Goal: Information Seeking & Learning: Find specific fact

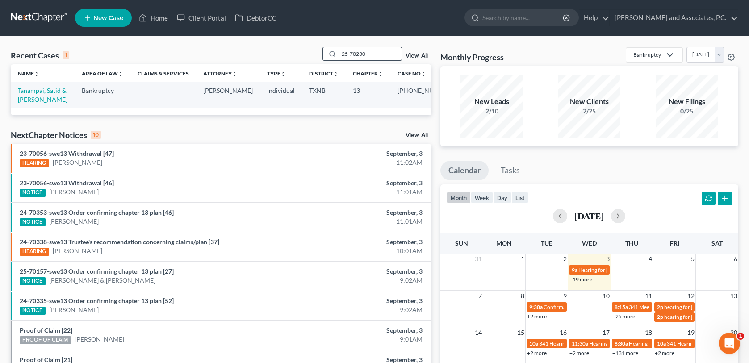
click at [379, 53] on input "25-70230" at bounding box center [370, 53] width 62 height 13
type input "2"
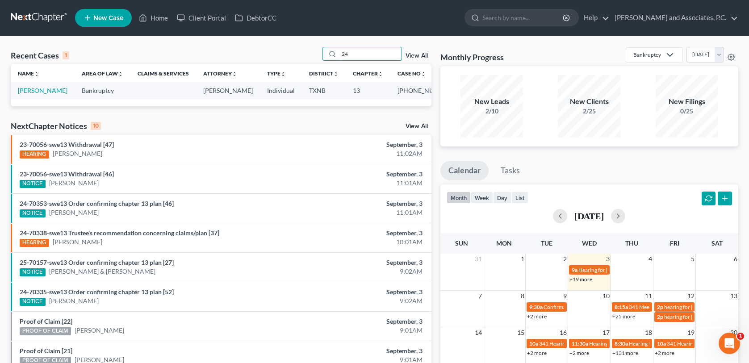
type input "2"
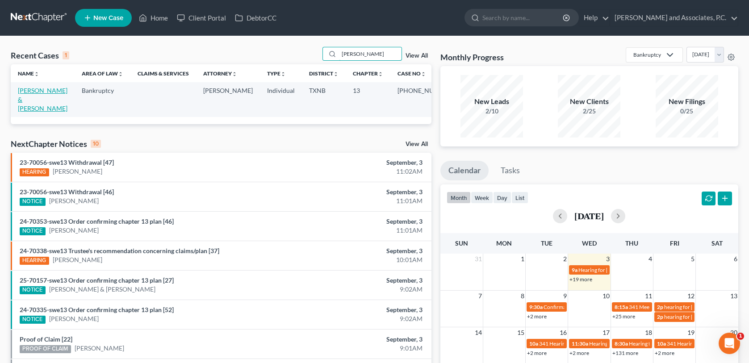
type input "[PERSON_NAME]"
click at [52, 93] on link "[PERSON_NAME] & [PERSON_NAME]" at bounding box center [43, 99] width 50 height 25
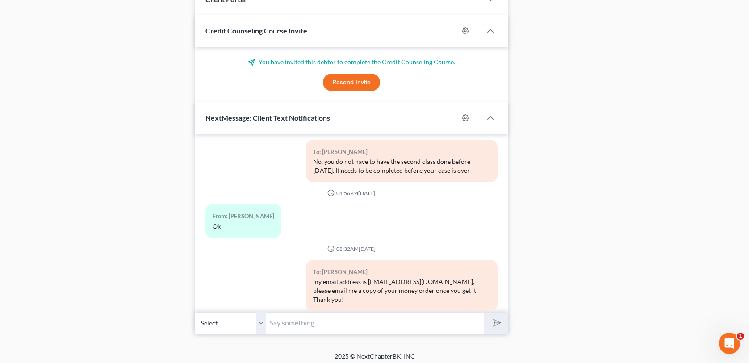
scroll to position [885, 0]
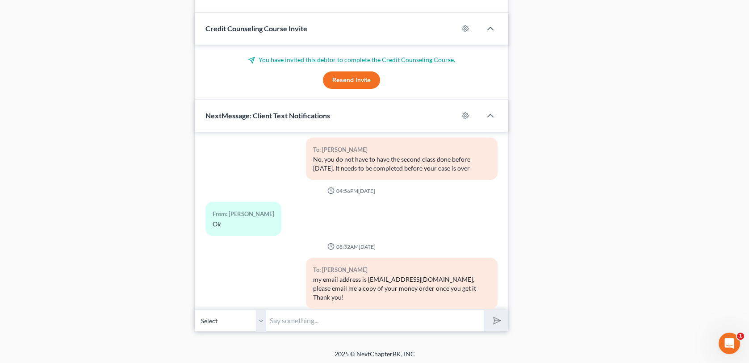
click at [346, 320] on input "text" at bounding box center [374, 321] width 217 height 22
type input "mail to PO Box 94210, Lubbock, Tx 79493"
click at [496, 320] on polygon "submit" at bounding box center [495, 320] width 11 height 11
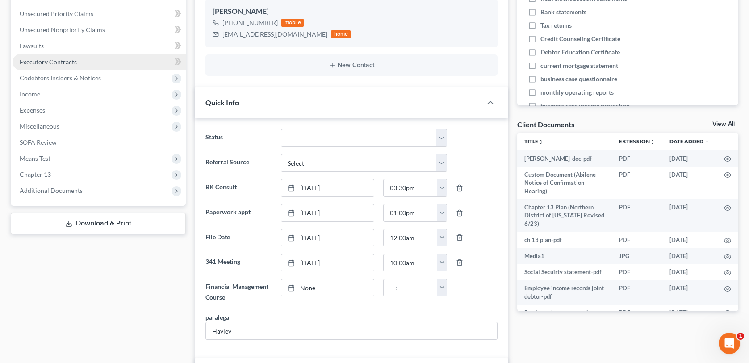
scroll to position [0, 0]
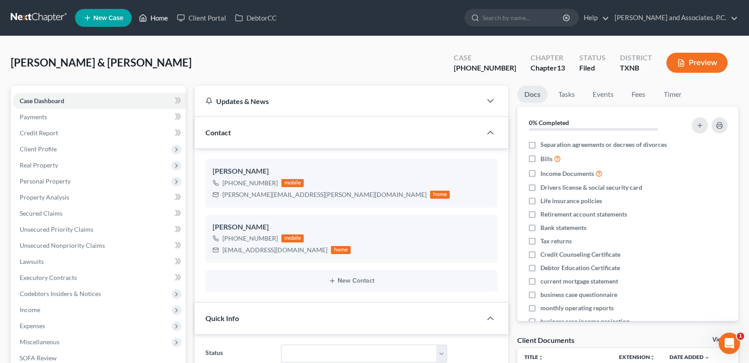
click at [163, 17] on link "Home" at bounding box center [153, 18] width 38 height 16
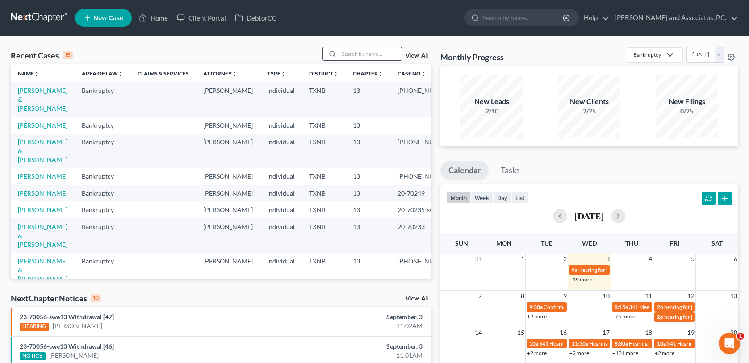
click at [371, 55] on input "search" at bounding box center [370, 53] width 62 height 13
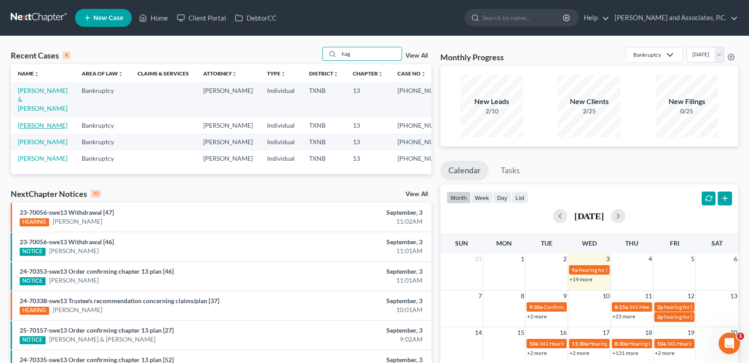
type input "hag"
click at [52, 121] on link "[PERSON_NAME]" at bounding box center [43, 125] width 50 height 8
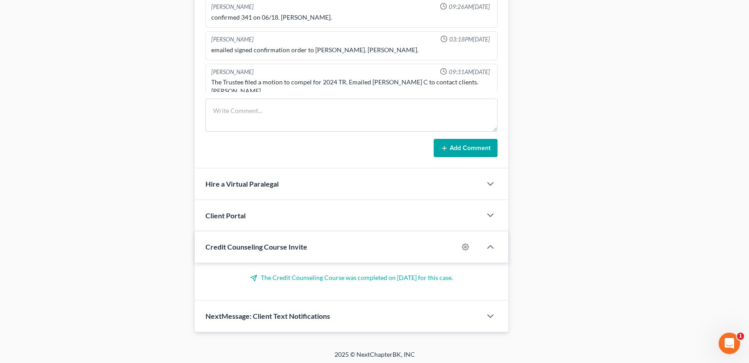
scroll to position [612, 0]
click at [239, 117] on textarea at bounding box center [350, 114] width 291 height 33
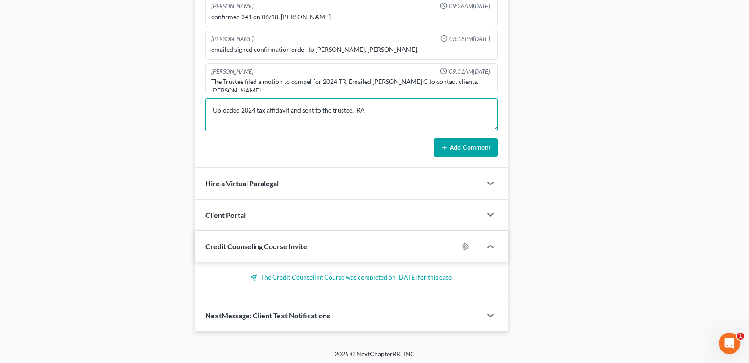
type textarea "Uploaded 2024 tax affidavit and sent to the trustee. RA"
click at [461, 149] on button "Add Comment" at bounding box center [465, 147] width 64 height 19
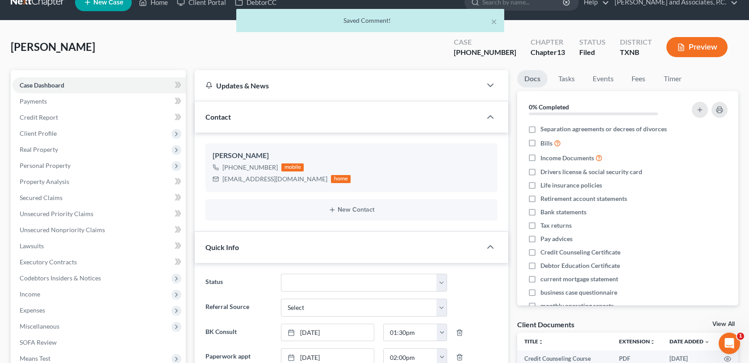
scroll to position [0, 0]
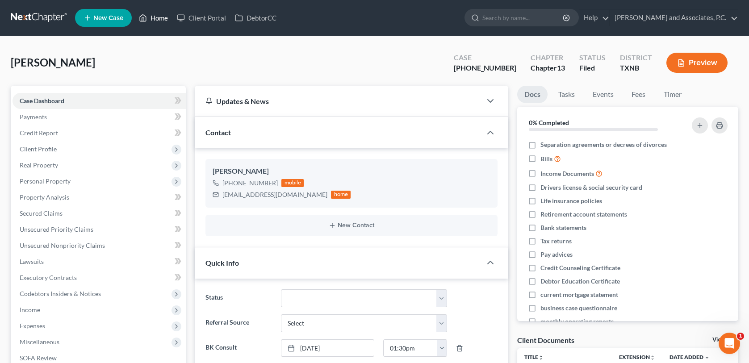
click at [156, 17] on link "Home" at bounding box center [153, 18] width 38 height 16
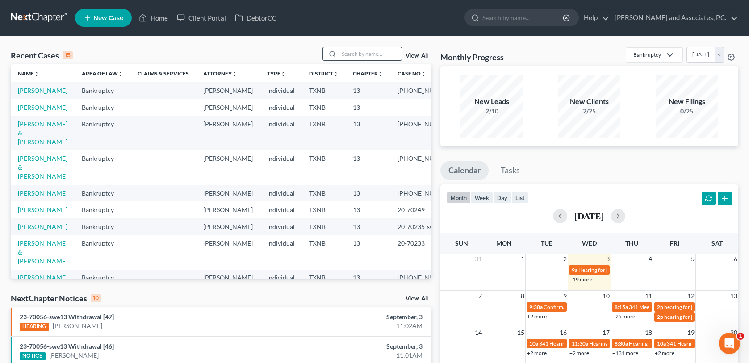
click at [349, 57] on input "search" at bounding box center [370, 53] width 62 height 13
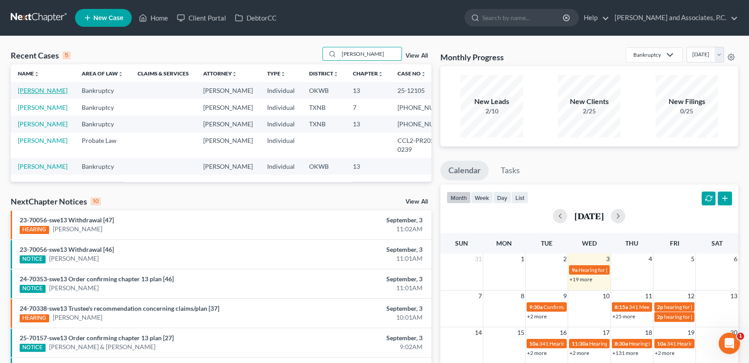
type input "[PERSON_NAME]"
click at [42, 91] on link "[PERSON_NAME]" at bounding box center [43, 91] width 50 height 8
select select "0"
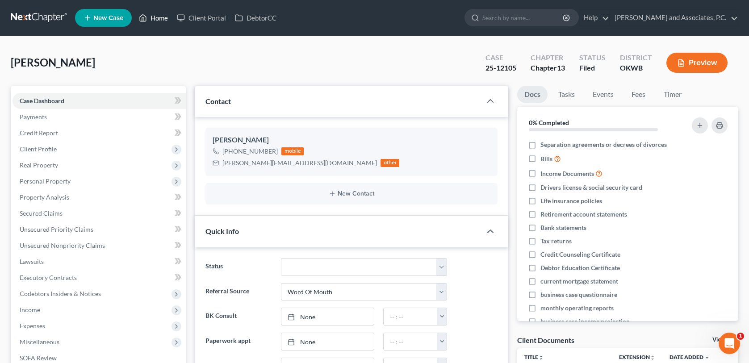
click at [158, 17] on link "Home" at bounding box center [153, 18] width 38 height 16
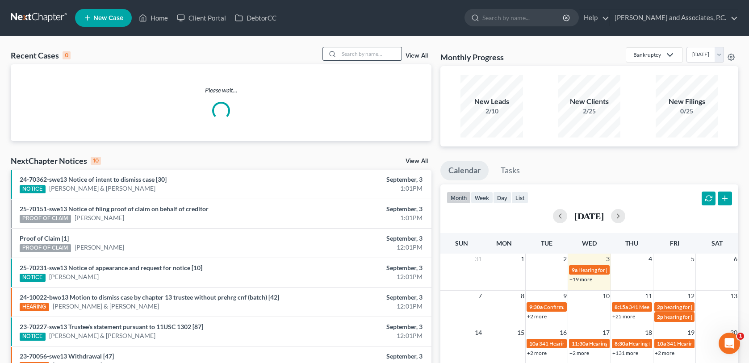
click at [365, 53] on input "search" at bounding box center [370, 53] width 62 height 13
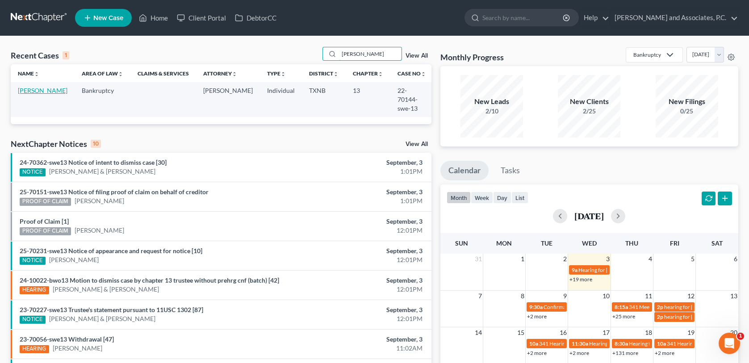
type input "[PERSON_NAME]"
click at [26, 91] on link "[PERSON_NAME]" at bounding box center [43, 91] width 50 height 8
select select "6"
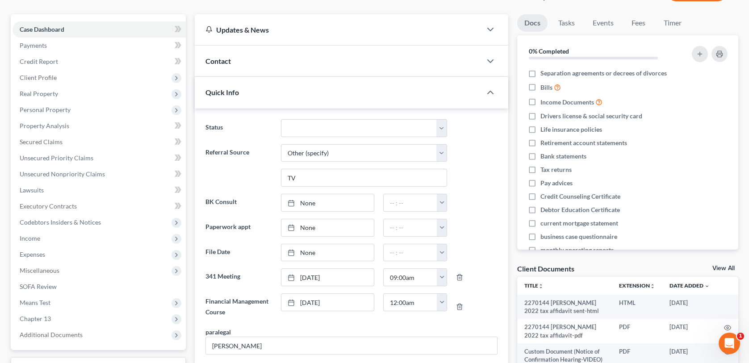
scroll to position [45, 0]
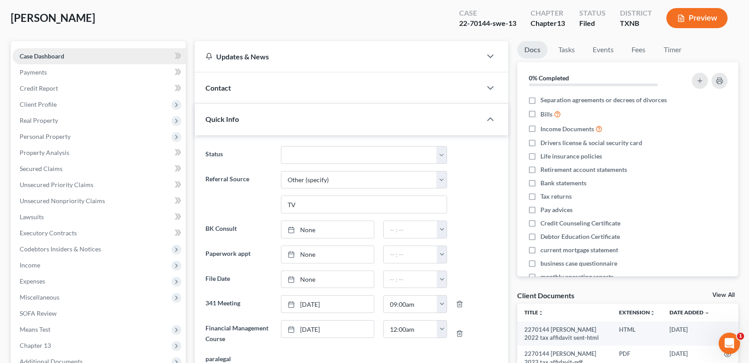
click at [118, 55] on link "Case Dashboard" at bounding box center [98, 56] width 173 height 16
click at [235, 88] on div "Contact" at bounding box center [338, 87] width 286 height 31
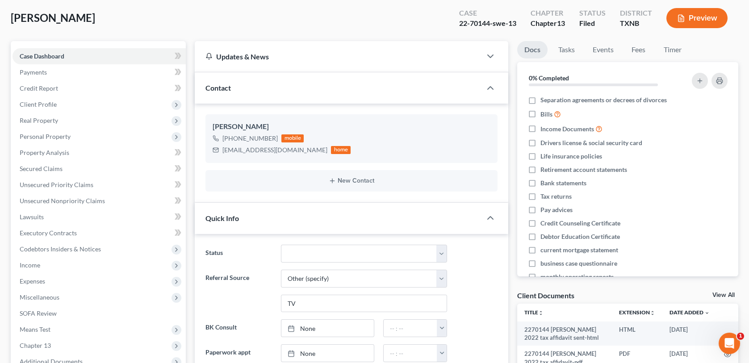
click at [216, 90] on span "Contact" at bounding box center [217, 87] width 25 height 8
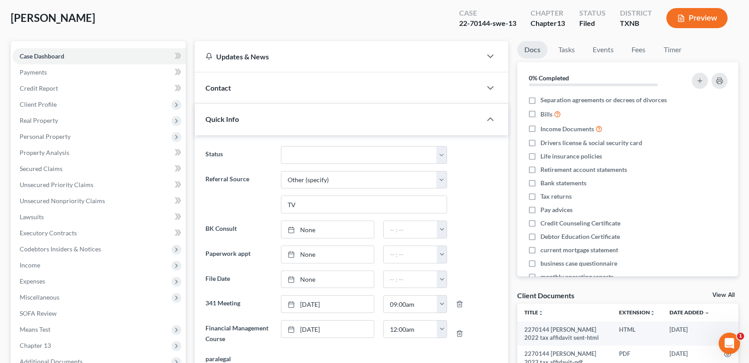
click at [440, 83] on div "Contact" at bounding box center [338, 87] width 286 height 31
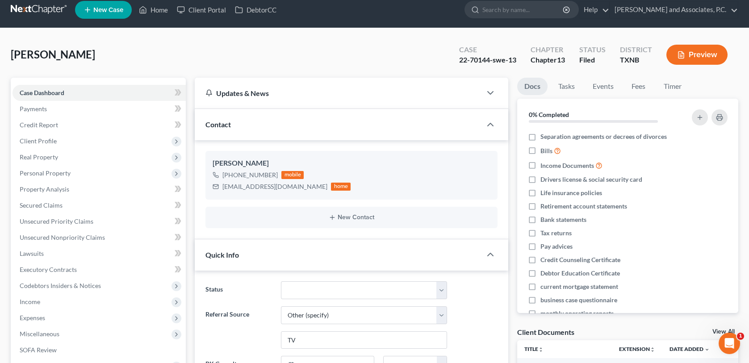
scroll to position [0, 0]
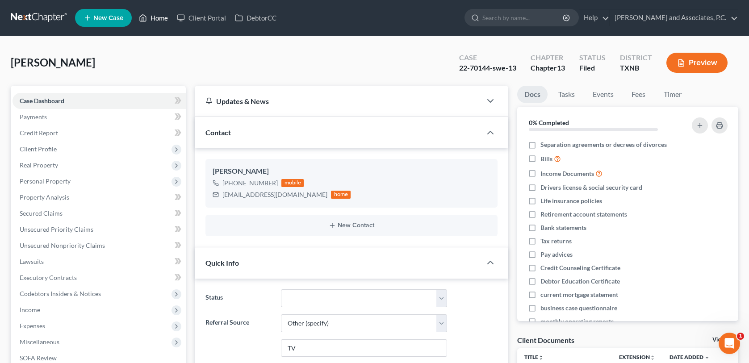
click at [159, 18] on link "Home" at bounding box center [153, 18] width 38 height 16
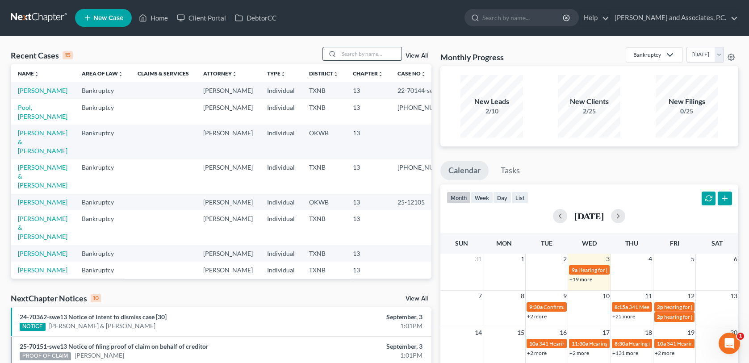
click at [347, 53] on input "search" at bounding box center [370, 53] width 62 height 13
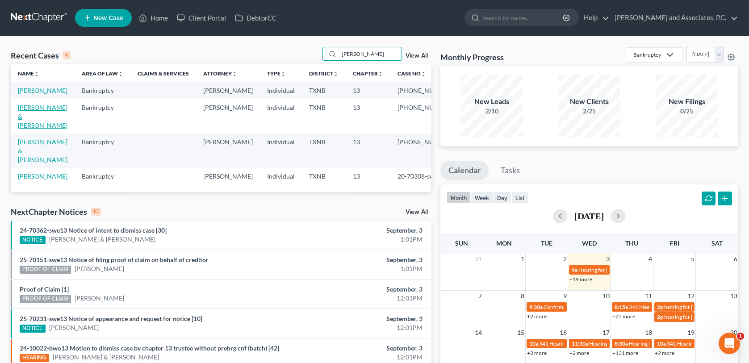
type input "[PERSON_NAME]"
click at [41, 116] on link "[PERSON_NAME] & [PERSON_NAME]" at bounding box center [43, 116] width 50 height 25
click at [35, 117] on link "[PERSON_NAME] & [PERSON_NAME]" at bounding box center [43, 116] width 50 height 25
click at [34, 116] on link "[PERSON_NAME] & [PERSON_NAME]" at bounding box center [43, 116] width 50 height 25
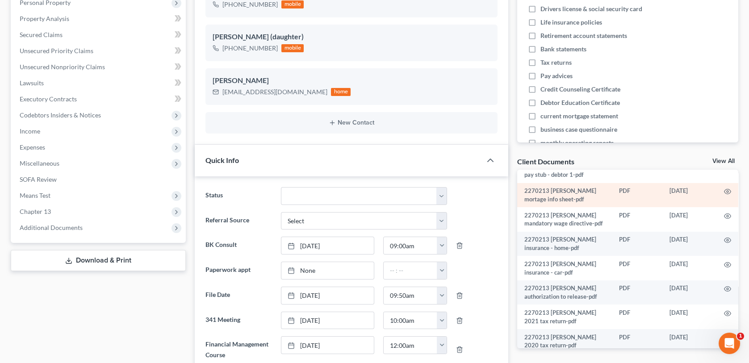
scroll to position [134, 0]
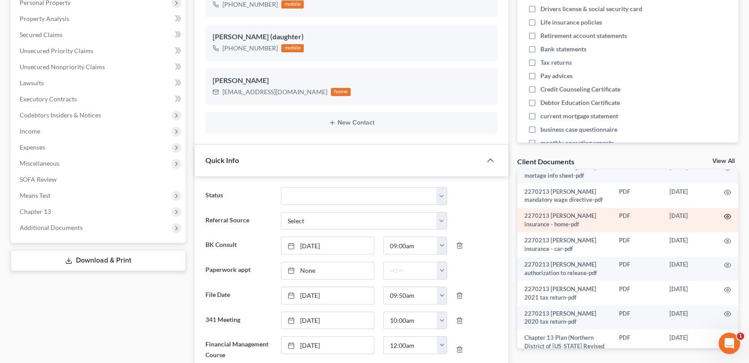
click at [726, 217] on circle "button" at bounding box center [727, 217] width 2 height 2
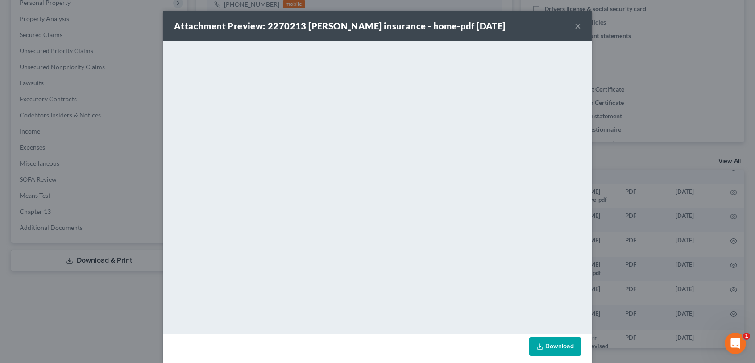
click at [576, 26] on button "×" at bounding box center [578, 26] width 6 height 11
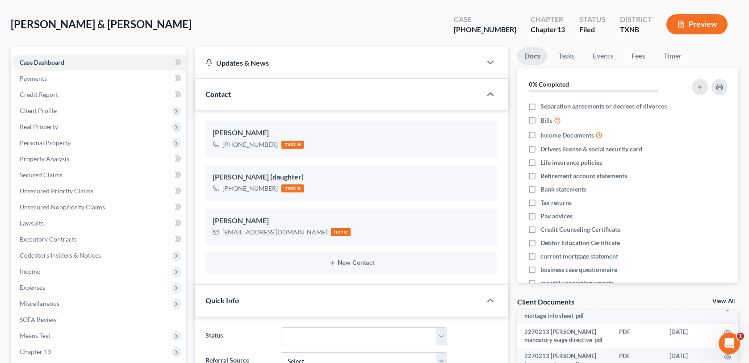
scroll to position [0, 0]
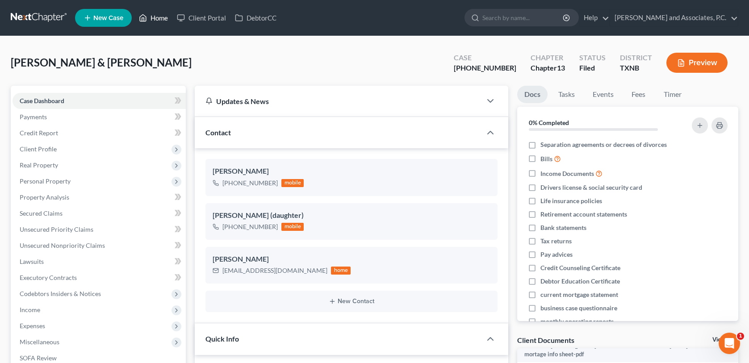
click at [159, 18] on link "Home" at bounding box center [153, 18] width 38 height 16
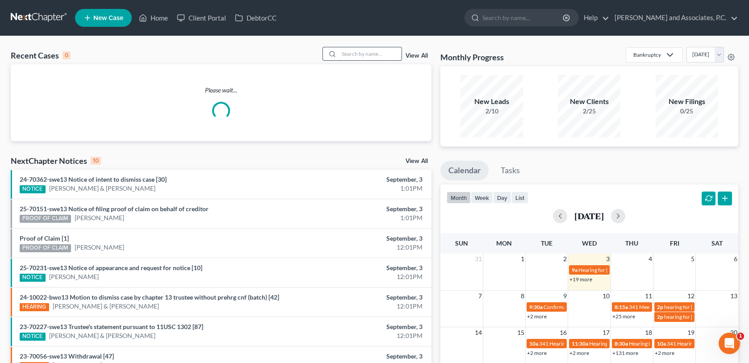
click at [362, 55] on input "search" at bounding box center [370, 53] width 62 height 13
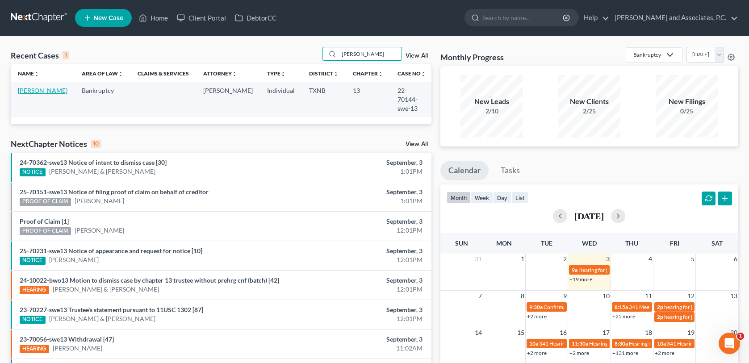
type input "[PERSON_NAME]"
click at [29, 91] on link "[PERSON_NAME]" at bounding box center [43, 91] width 50 height 8
select select "6"
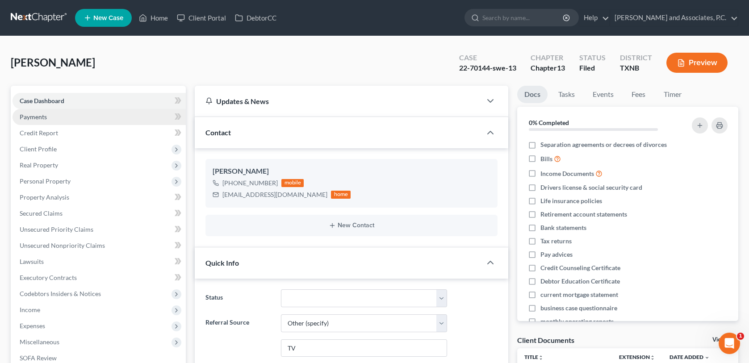
scroll to position [438, 0]
drag, startPoint x: 152, startPoint y: 17, endPoint x: 404, endPoint y: 45, distance: 253.2
click at [152, 17] on link "Home" at bounding box center [153, 18] width 38 height 16
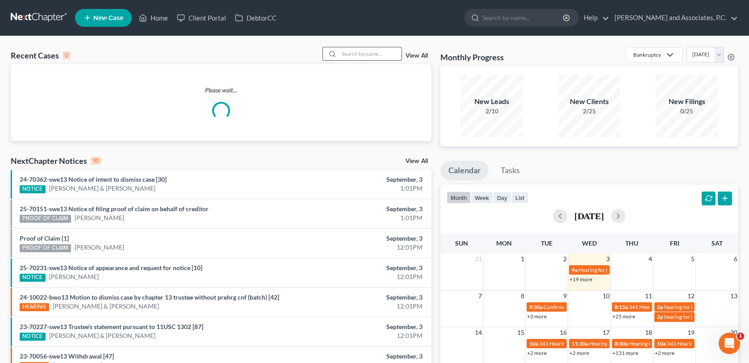
click at [374, 55] on input "search" at bounding box center [370, 53] width 62 height 13
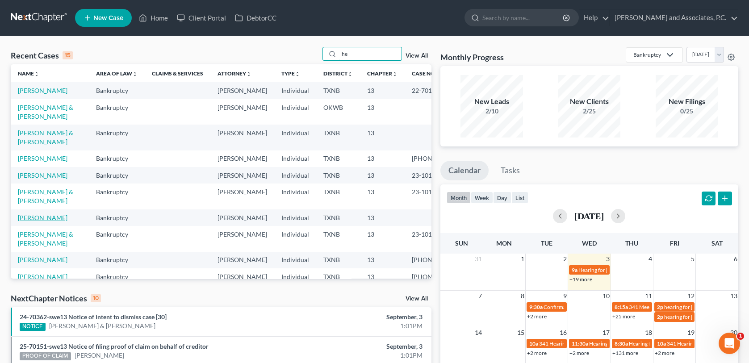
type input "he"
click at [48, 221] on link "[PERSON_NAME]" at bounding box center [43, 218] width 50 height 8
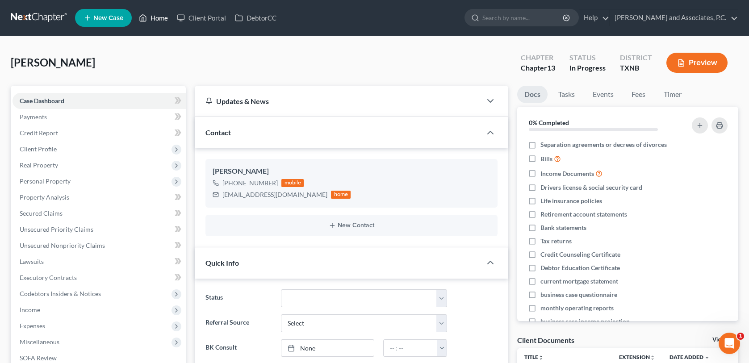
click at [156, 18] on link "Home" at bounding box center [153, 18] width 38 height 16
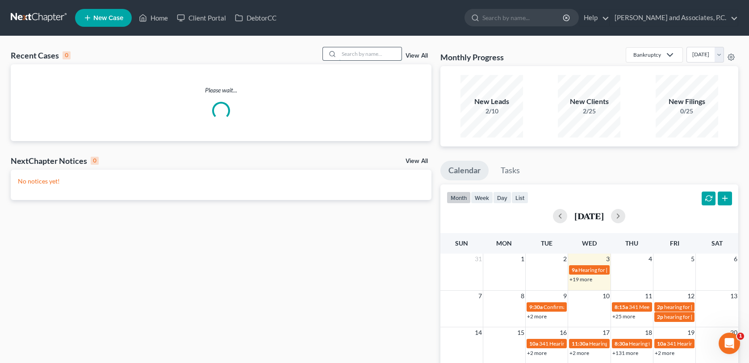
click at [362, 54] on input "search" at bounding box center [370, 53] width 62 height 13
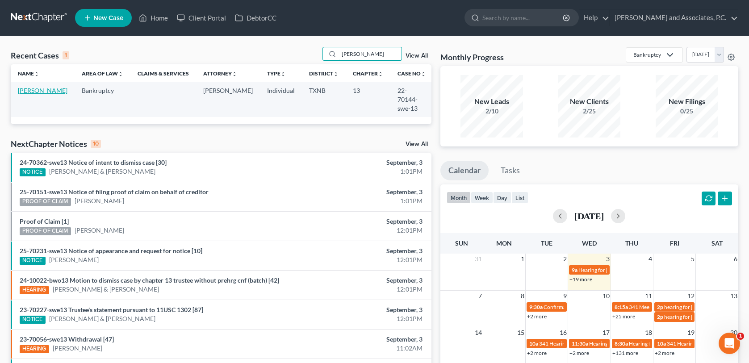
type input "[PERSON_NAME]"
click at [25, 89] on link "[PERSON_NAME]" at bounding box center [43, 91] width 50 height 8
select select "6"
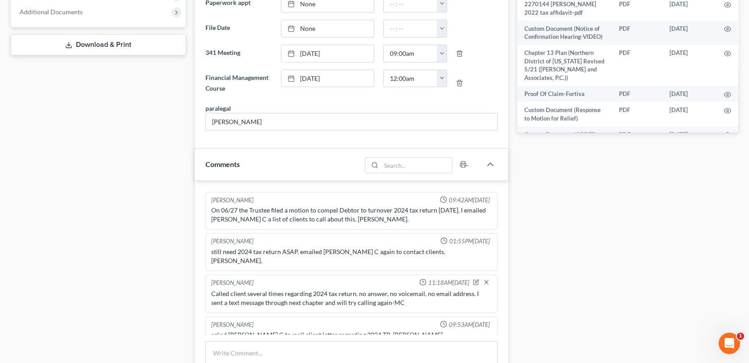
scroll to position [446, 0]
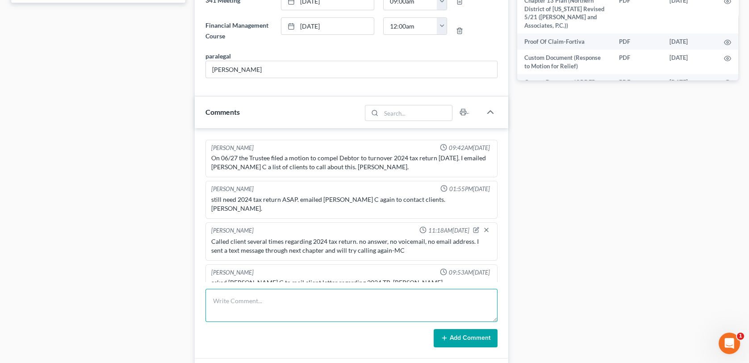
click at [234, 301] on textarea at bounding box center [350, 305] width 291 height 33
type textarea "scanned and uploaded 2024 tax affidavit to the trustee-MC"
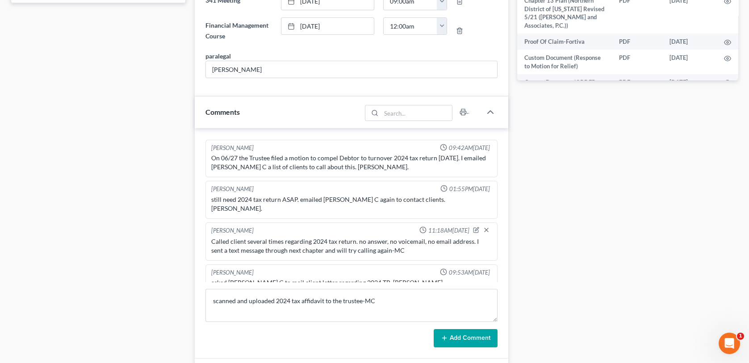
click at [441, 334] on icon at bounding box center [444, 337] width 7 height 7
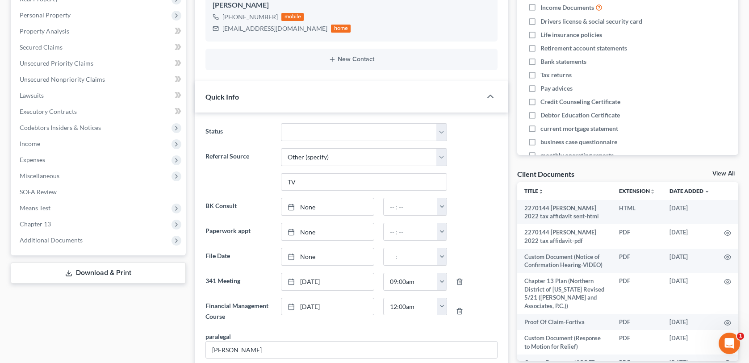
scroll to position [0, 0]
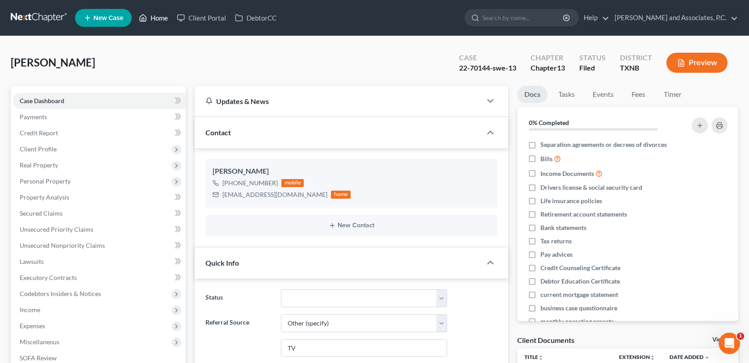
drag, startPoint x: 158, startPoint y: 15, endPoint x: 208, endPoint y: 74, distance: 77.2
click at [158, 15] on link "Home" at bounding box center [153, 18] width 38 height 16
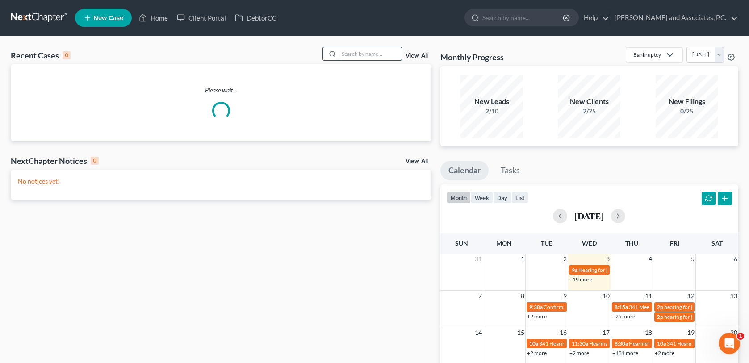
click at [356, 52] on input "search" at bounding box center [370, 53] width 62 height 13
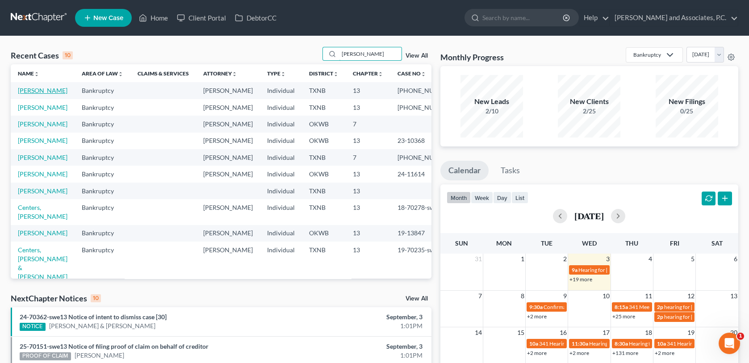
type input "[PERSON_NAME]"
click at [31, 94] on link "[PERSON_NAME]" at bounding box center [43, 91] width 50 height 8
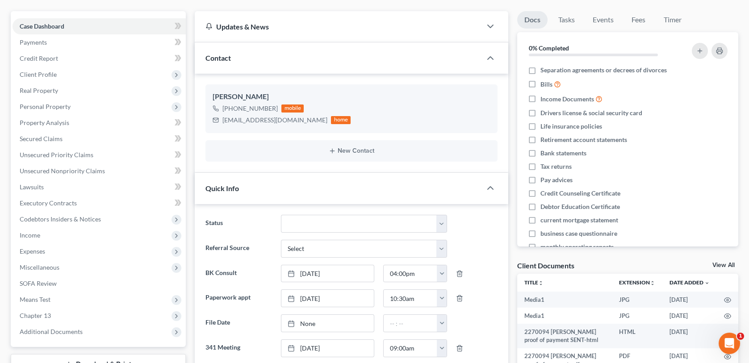
scroll to position [89, 0]
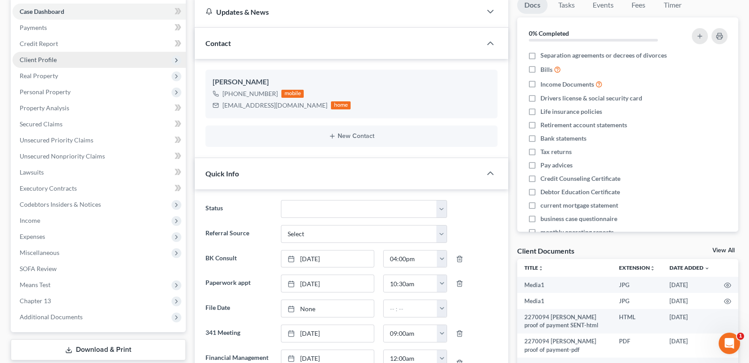
click at [47, 60] on span "Client Profile" at bounding box center [38, 60] width 37 height 8
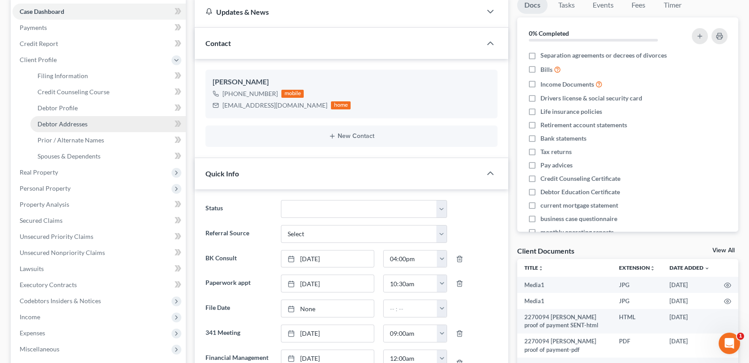
click at [53, 122] on span "Debtor Addresses" at bounding box center [62, 124] width 50 height 8
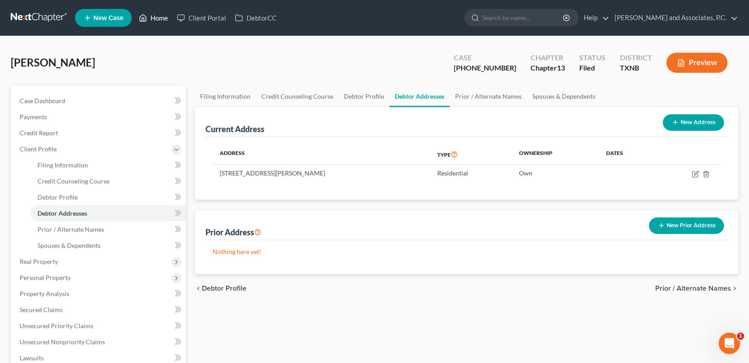
click at [156, 18] on link "Home" at bounding box center [153, 18] width 38 height 16
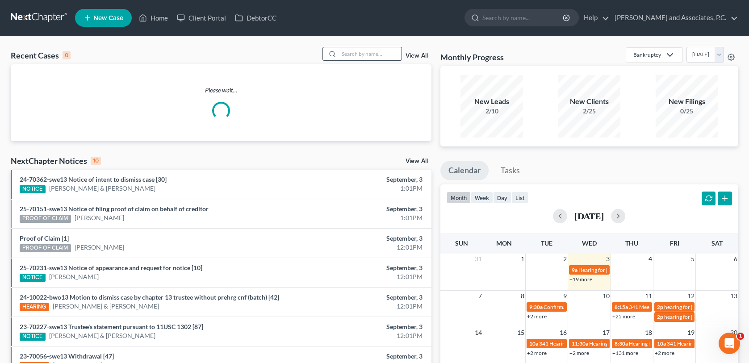
click at [350, 53] on input "search" at bounding box center [370, 53] width 62 height 13
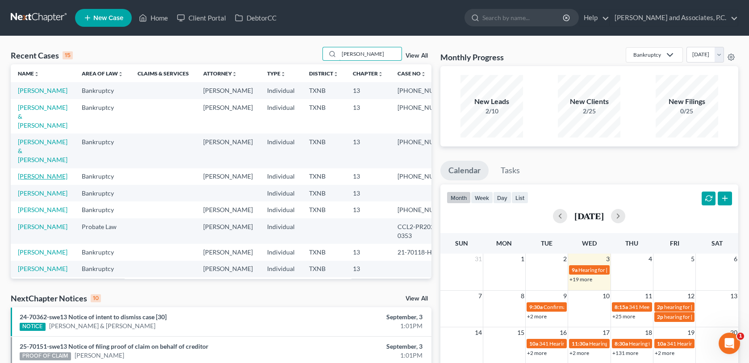
type input "[PERSON_NAME]"
click at [26, 175] on link "[PERSON_NAME]" at bounding box center [43, 176] width 50 height 8
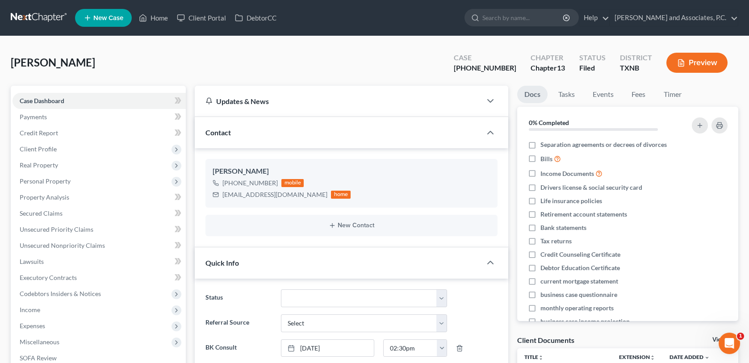
scroll to position [48, 0]
click at [157, 17] on link "Home" at bounding box center [153, 18] width 38 height 16
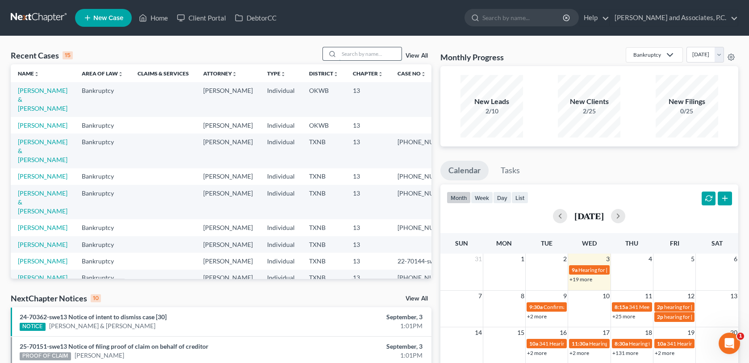
click at [347, 50] on input "search" at bounding box center [370, 53] width 62 height 13
type input "22-70173"
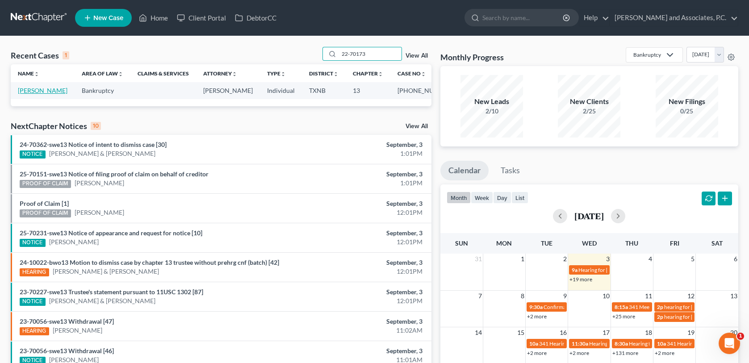
click at [43, 93] on link "[PERSON_NAME]" at bounding box center [43, 91] width 50 height 8
select select "6"
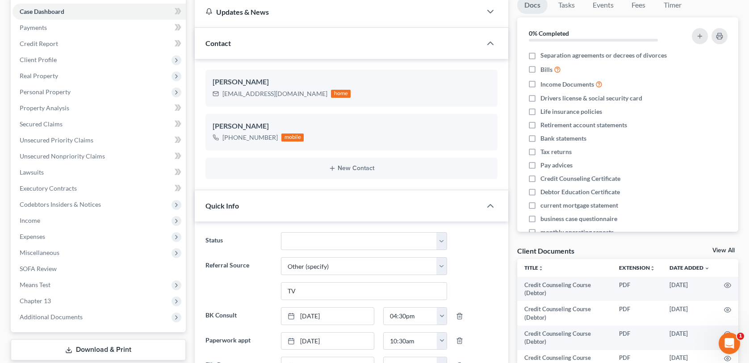
scroll to position [45, 0]
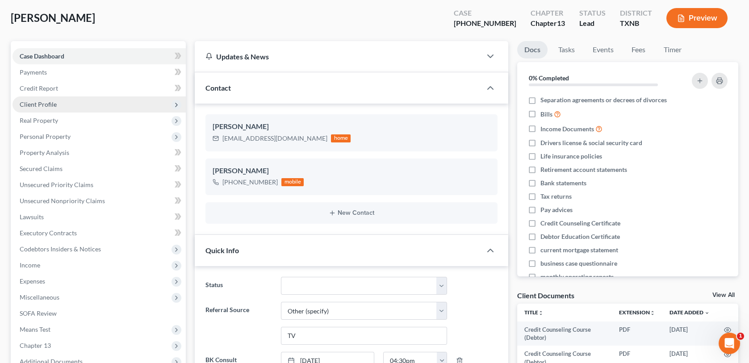
click at [43, 104] on span "Client Profile" at bounding box center [38, 104] width 37 height 8
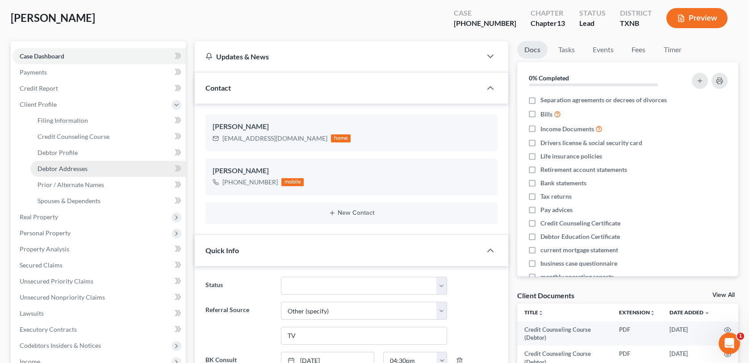
click at [61, 169] on span "Debtor Addresses" at bounding box center [62, 169] width 50 height 8
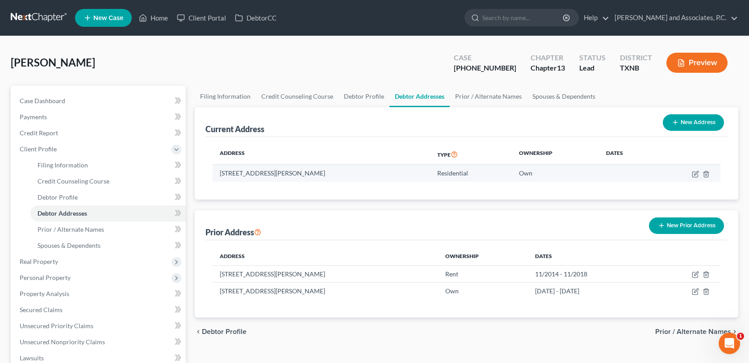
drag, startPoint x: 220, startPoint y: 173, endPoint x: 333, endPoint y: 171, distance: 112.5
click at [333, 171] on td "[STREET_ADDRESS][PERSON_NAME]" at bounding box center [320, 173] width 217 height 17
copy td "[STREET_ADDRESS][PERSON_NAME]"
click at [153, 17] on link "Home" at bounding box center [153, 18] width 38 height 16
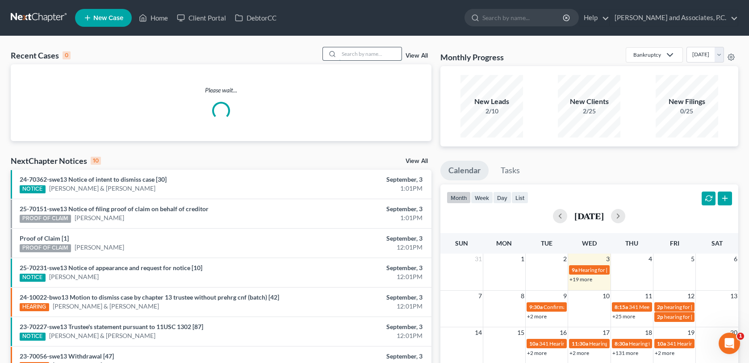
click at [351, 52] on input "search" at bounding box center [370, 53] width 62 height 13
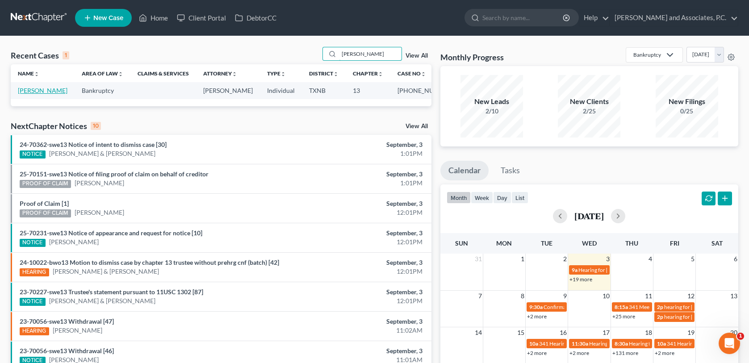
type input "[PERSON_NAME]"
drag, startPoint x: 43, startPoint y: 91, endPoint x: 53, endPoint y: 93, distance: 10.1
click at [43, 91] on link "[PERSON_NAME]" at bounding box center [43, 91] width 50 height 8
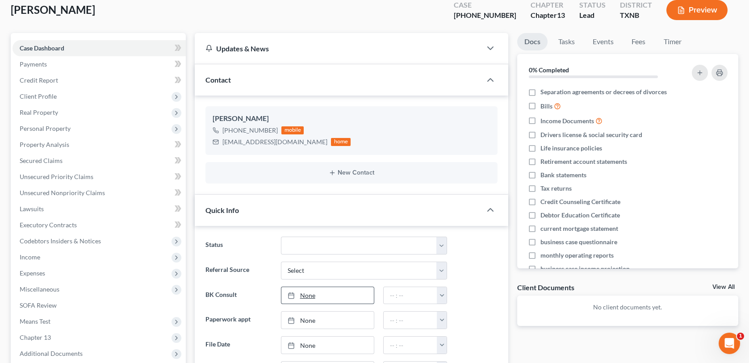
scroll to position [45, 0]
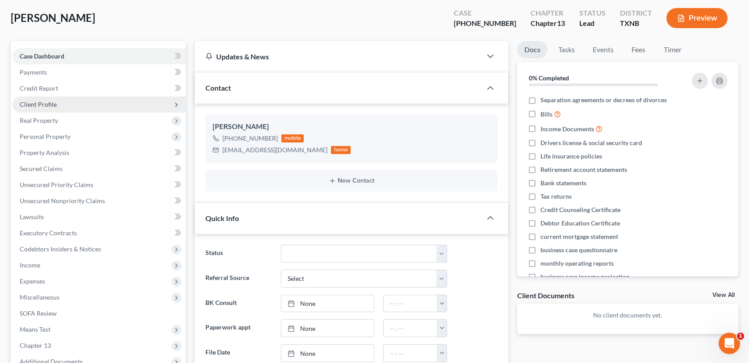
click at [41, 102] on span "Client Profile" at bounding box center [38, 104] width 37 height 8
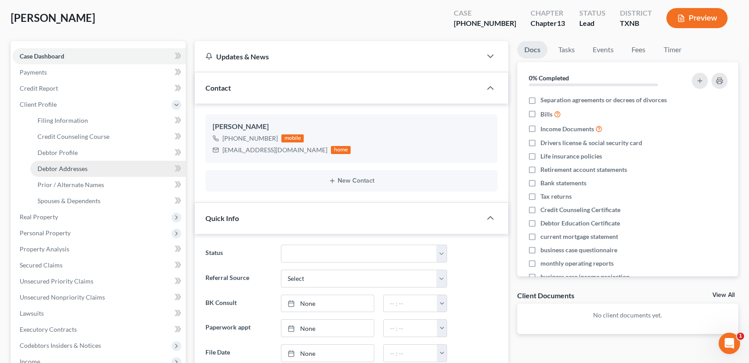
click at [64, 167] on span "Debtor Addresses" at bounding box center [62, 169] width 50 height 8
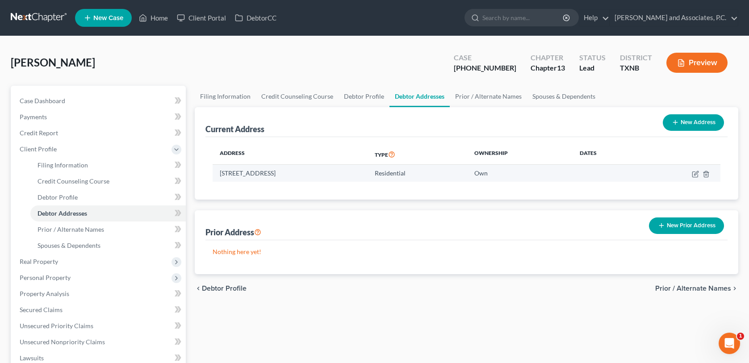
drag, startPoint x: 220, startPoint y: 172, endPoint x: 305, endPoint y: 170, distance: 84.9
click at [305, 170] on td "[STREET_ADDRESS]" at bounding box center [289, 173] width 155 height 17
copy td "[STREET_ADDRESS]"
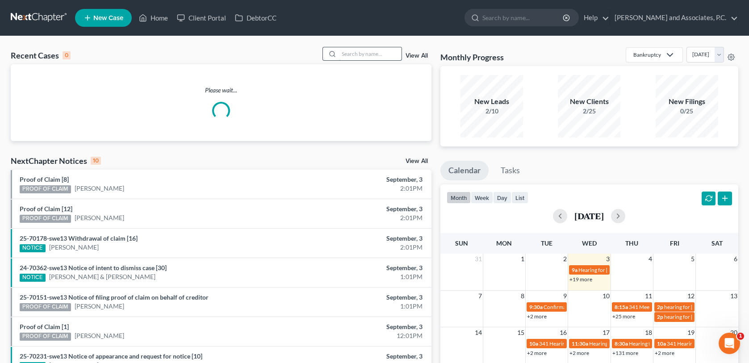
click at [350, 53] on input "search" at bounding box center [370, 53] width 62 height 13
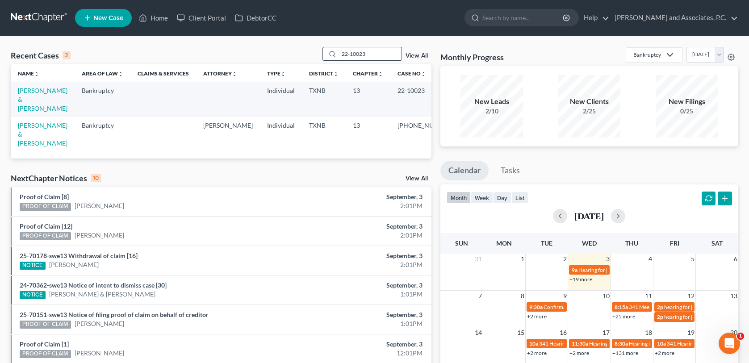
type input "22-10023"
click at [40, 92] on link "[PERSON_NAME] & [PERSON_NAME]" at bounding box center [43, 99] width 50 height 25
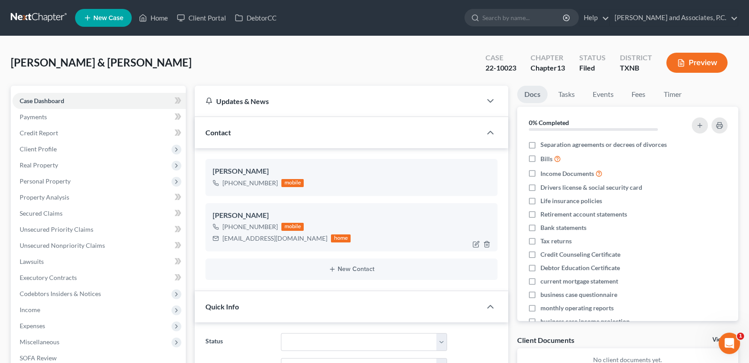
scroll to position [42, 0]
drag, startPoint x: 222, startPoint y: 237, endPoint x: 291, endPoint y: 239, distance: 69.2
click at [291, 239] on div "[EMAIL_ADDRESS][DOMAIN_NAME] home" at bounding box center [281, 239] width 138 height 12
copy div "[EMAIL_ADDRESS][DOMAIN_NAME]"
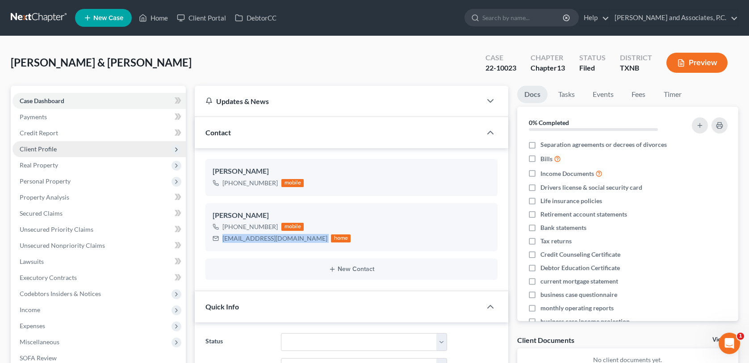
click at [58, 149] on span "Client Profile" at bounding box center [98, 149] width 173 height 16
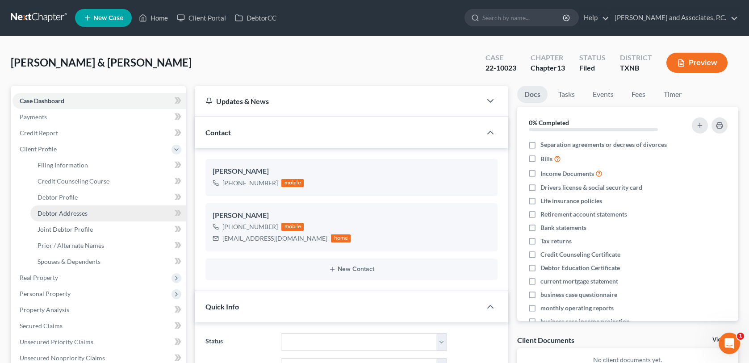
click at [54, 211] on span "Debtor Addresses" at bounding box center [62, 213] width 50 height 8
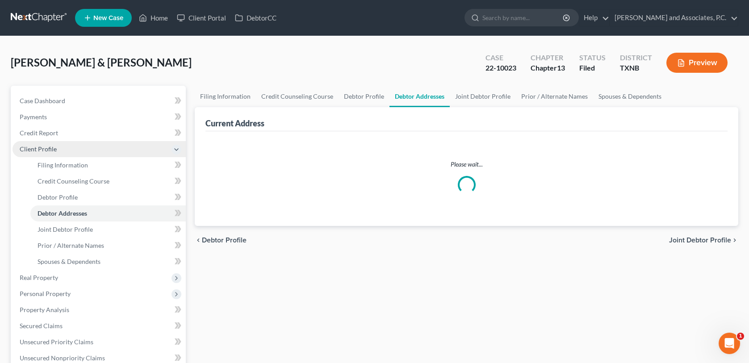
select select "0"
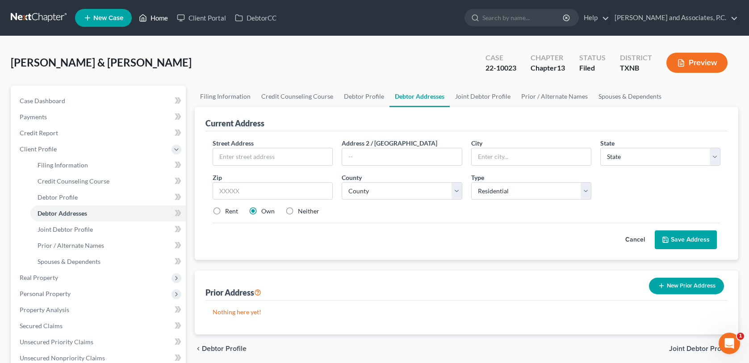
drag, startPoint x: 157, startPoint y: 19, endPoint x: 179, endPoint y: 37, distance: 28.2
click at [157, 19] on link "Home" at bounding box center [153, 18] width 38 height 16
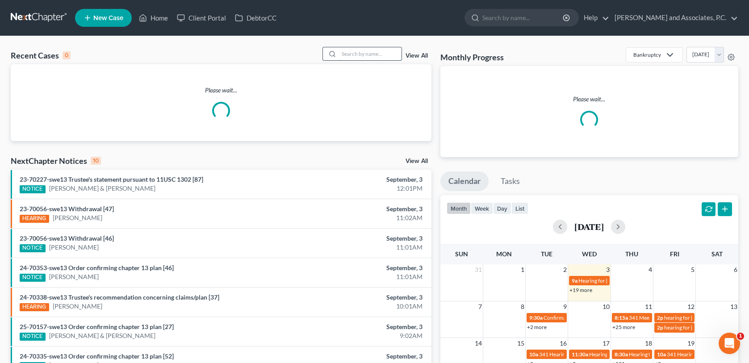
click at [342, 54] on input "search" at bounding box center [370, 53] width 62 height 13
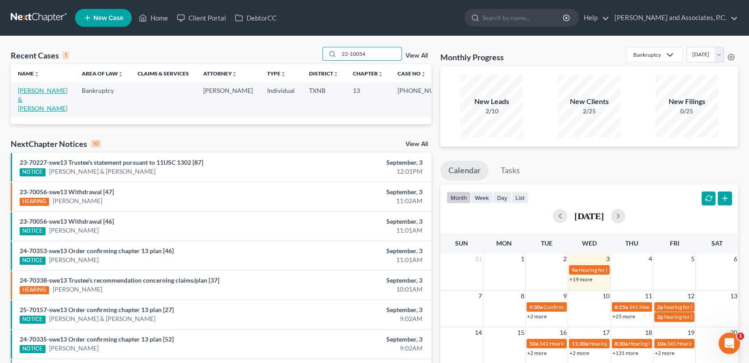
type input "22-10054"
click at [35, 92] on link "[PERSON_NAME] & [PERSON_NAME]" at bounding box center [43, 99] width 50 height 25
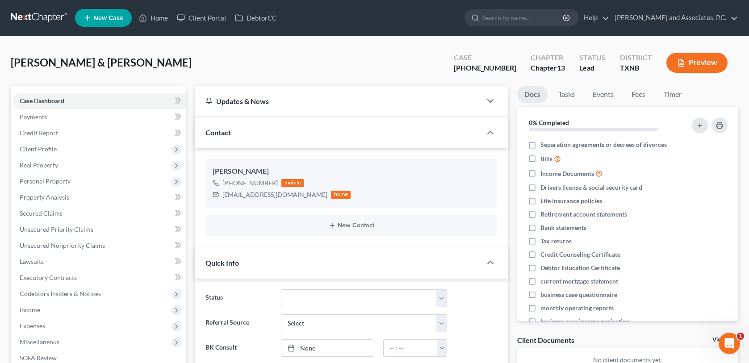
scroll to position [62, 0]
drag, startPoint x: 223, startPoint y: 193, endPoint x: 298, endPoint y: 196, distance: 75.0
click at [298, 196] on div "[EMAIL_ADDRESS][DOMAIN_NAME]" at bounding box center [274, 194] width 105 height 9
drag, startPoint x: 16, startPoint y: 17, endPoint x: 125, endPoint y: 43, distance: 112.3
click at [16, 17] on link at bounding box center [39, 18] width 57 height 16
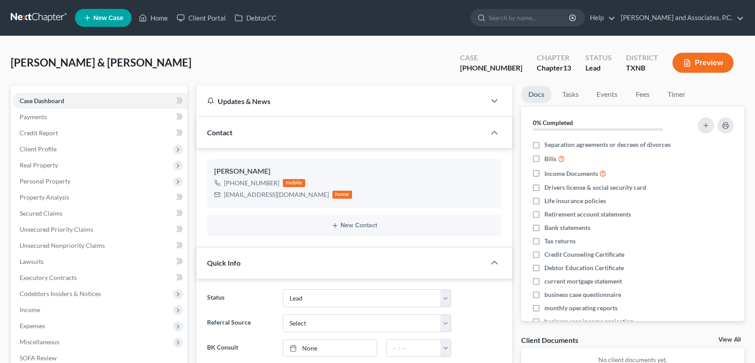
select select "8"
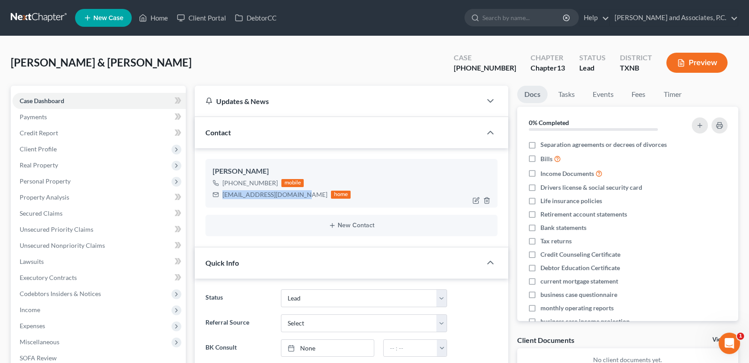
drag, startPoint x: 222, startPoint y: 193, endPoint x: 300, endPoint y: 196, distance: 77.3
click at [300, 196] on div "[EMAIL_ADDRESS][DOMAIN_NAME]" at bounding box center [274, 194] width 105 height 9
copy div "[EMAIL_ADDRESS][DOMAIN_NAME]"
click at [161, 19] on link "Home" at bounding box center [153, 18] width 38 height 16
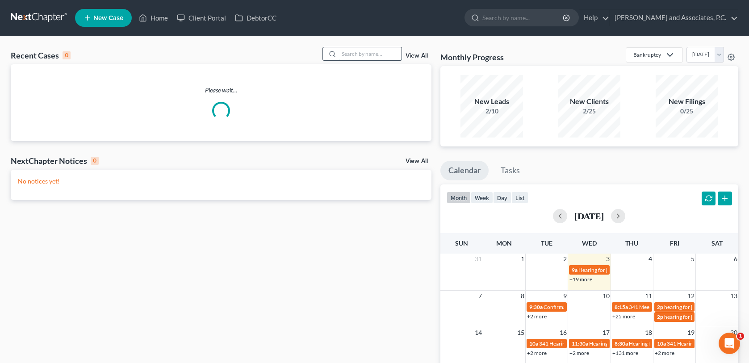
click at [353, 54] on input "search" at bounding box center [370, 53] width 62 height 13
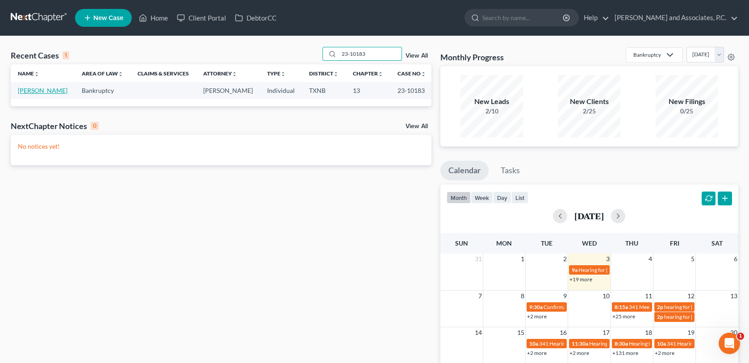
type input "23-10183"
click at [46, 91] on link "McDaniel, Lynn" at bounding box center [43, 91] width 50 height 8
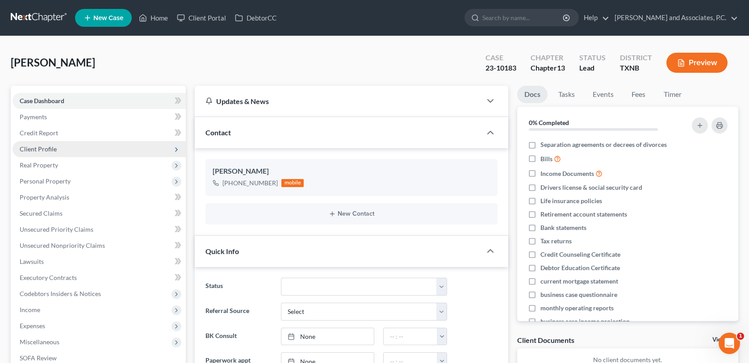
click at [38, 150] on span "Client Profile" at bounding box center [38, 149] width 37 height 8
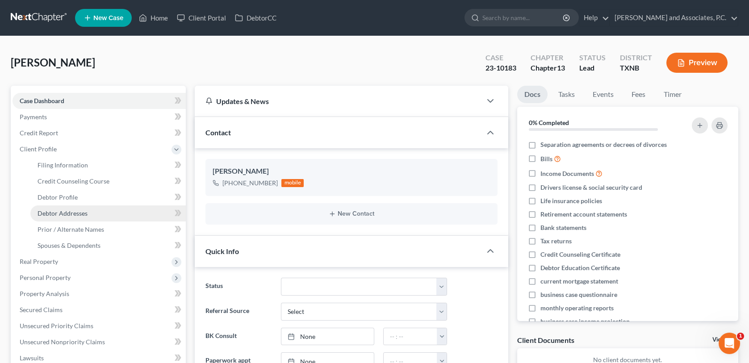
click at [44, 212] on span "Debtor Addresses" at bounding box center [62, 213] width 50 height 8
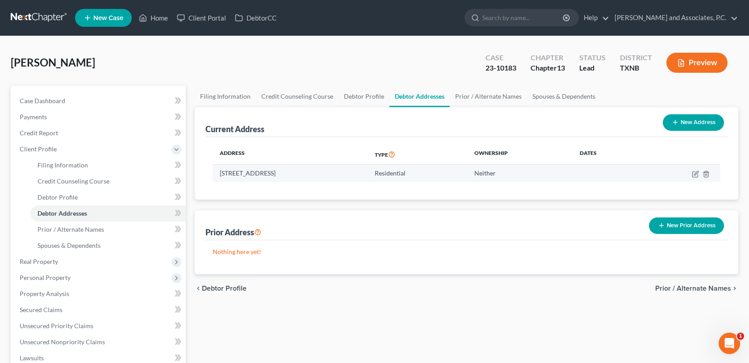
drag, startPoint x: 221, startPoint y: 173, endPoint x: 339, endPoint y: 172, distance: 118.7
click at [339, 172] on td "318 County Road 437, Eastland, TX 76448" at bounding box center [289, 173] width 155 height 17
copy td "318 County Road 437, Eastland, TX 76448"
drag, startPoint x: 57, startPoint y: 104, endPoint x: 157, endPoint y: 218, distance: 151.5
click at [57, 104] on link "Case Dashboard" at bounding box center [98, 101] width 173 height 16
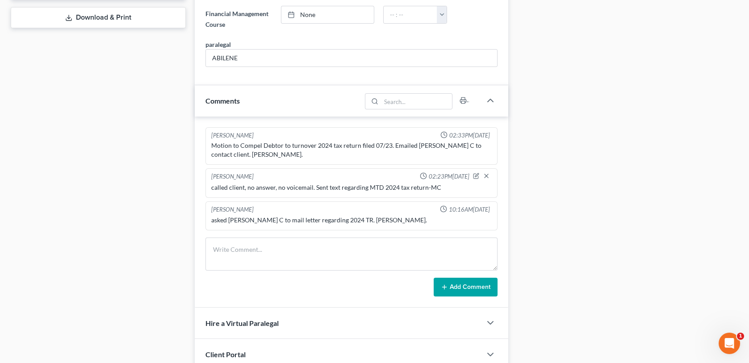
scroll to position [446, 0]
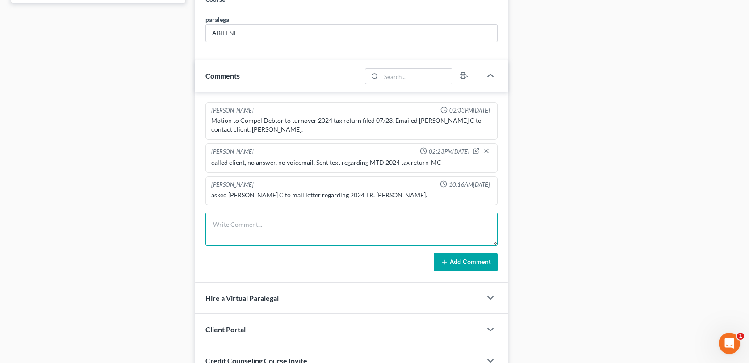
click at [235, 225] on textarea at bounding box center [350, 228] width 291 height 33
type textarea "Mailed letter regarding 2024 tax return-MC"
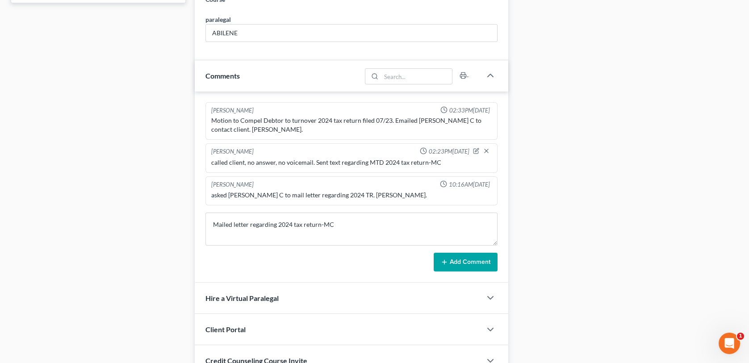
click at [463, 262] on button "Add Comment" at bounding box center [465, 262] width 64 height 19
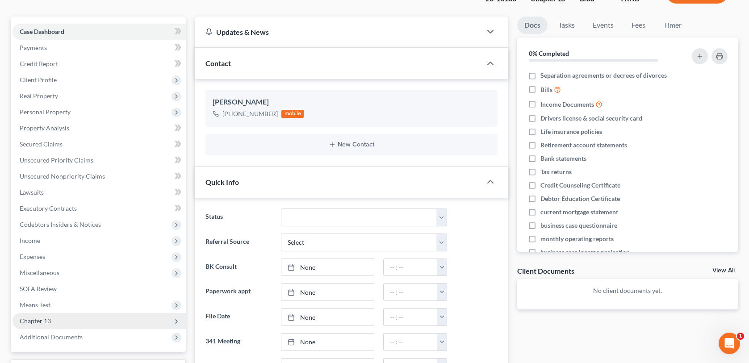
scroll to position [0, 0]
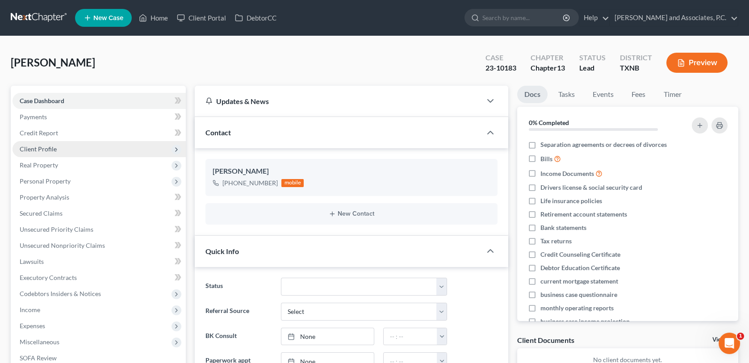
click at [46, 150] on span "Client Profile" at bounding box center [38, 149] width 37 height 8
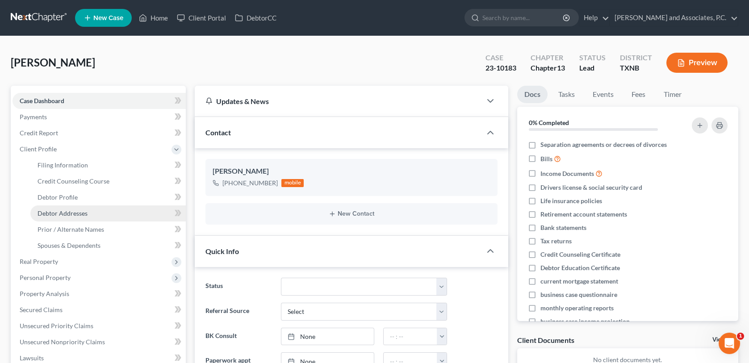
click at [56, 213] on span "Debtor Addresses" at bounding box center [62, 213] width 50 height 8
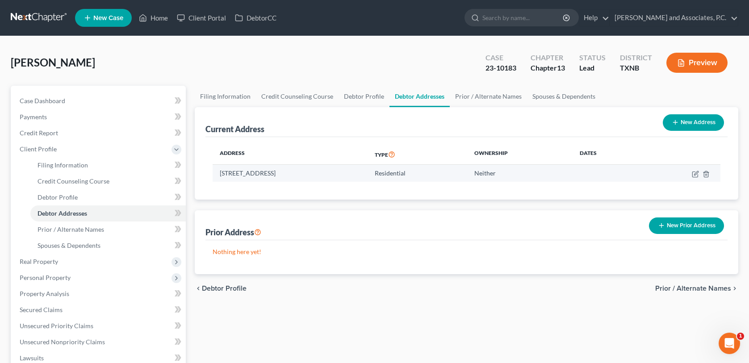
drag, startPoint x: 220, startPoint y: 173, endPoint x: 336, endPoint y: 175, distance: 116.5
click at [336, 175] on td "318 County Road 437, Eastland, TX 76448" at bounding box center [289, 173] width 155 height 17
copy td "318 County Road 437, Eastland, TX 76448"
click at [158, 17] on link "Home" at bounding box center [153, 18] width 38 height 16
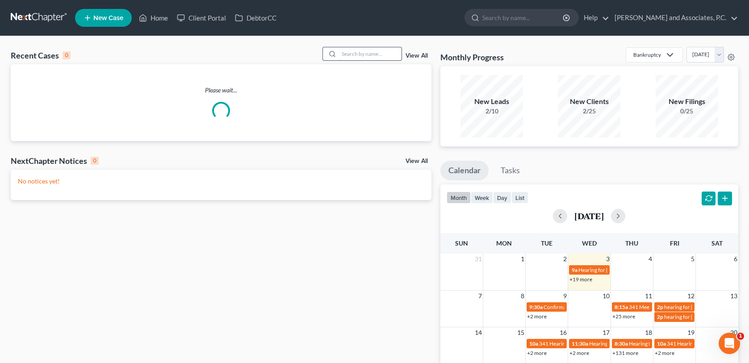
click at [343, 55] on input "search" at bounding box center [370, 53] width 62 height 13
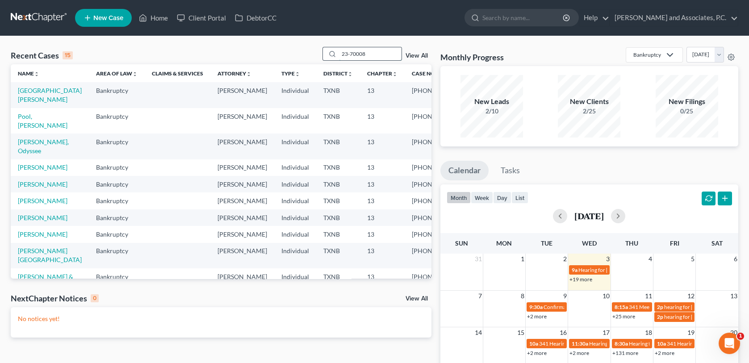
type input "23-70008"
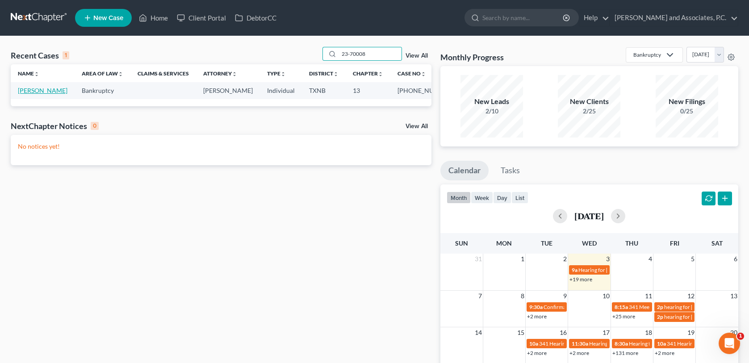
click at [44, 91] on link "Dancy, Randal" at bounding box center [43, 91] width 50 height 8
select select "6"
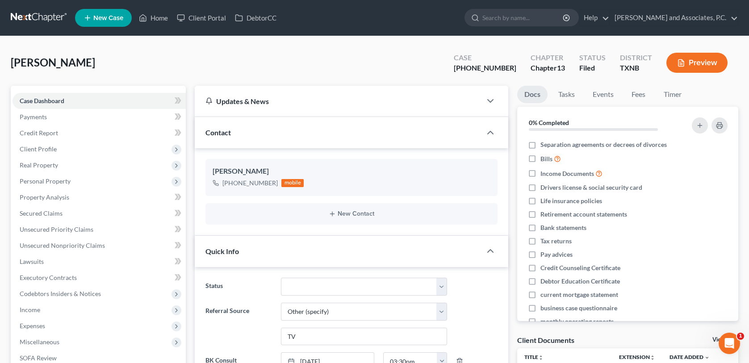
scroll to position [245, 0]
click at [42, 147] on span "Client Profile" at bounding box center [38, 149] width 37 height 8
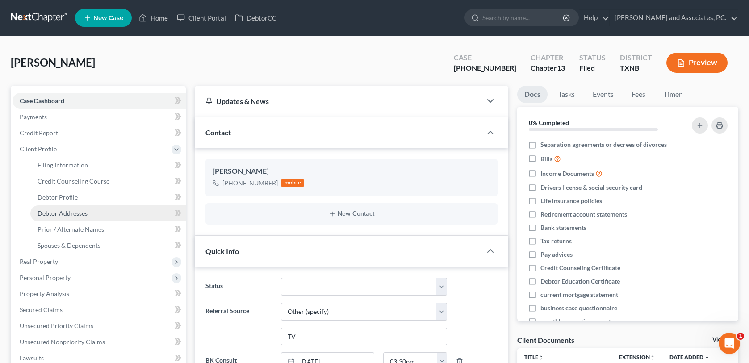
click at [51, 211] on span "Debtor Addresses" at bounding box center [62, 213] width 50 height 8
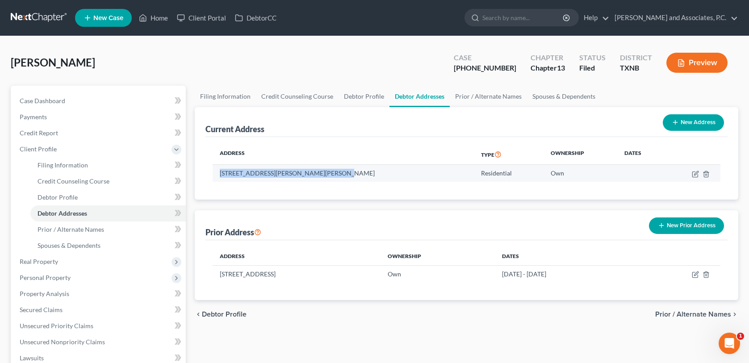
drag, startPoint x: 220, startPoint y: 170, endPoint x: 341, endPoint y: 171, distance: 121.0
click at [341, 171] on td "204 W. Lamar Street, Alvord, TX 76225" at bounding box center [342, 173] width 261 height 17
copy td "204 W. Lamar Street, Alvord, TX 76225"
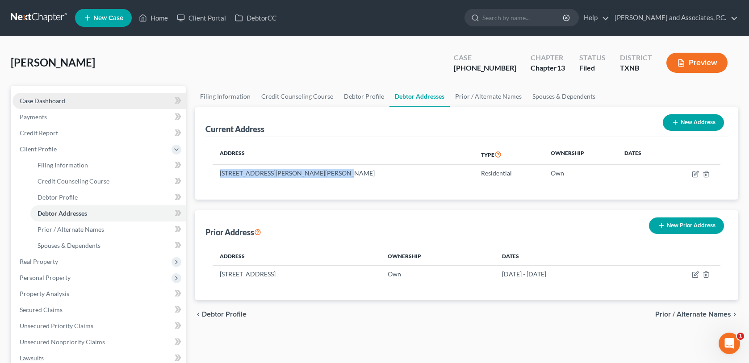
click at [55, 100] on span "Case Dashboard" at bounding box center [43, 101] width 46 height 8
select select "6"
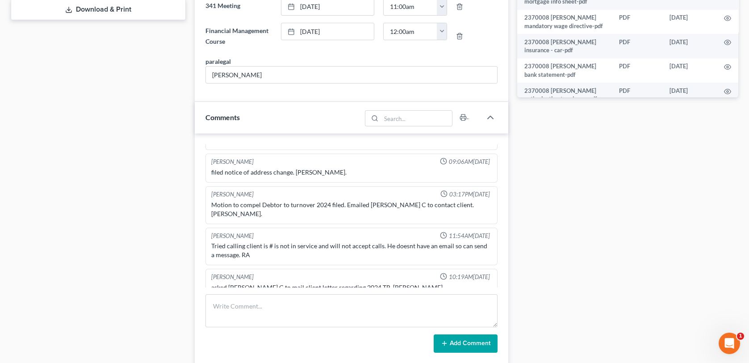
scroll to position [436, 0]
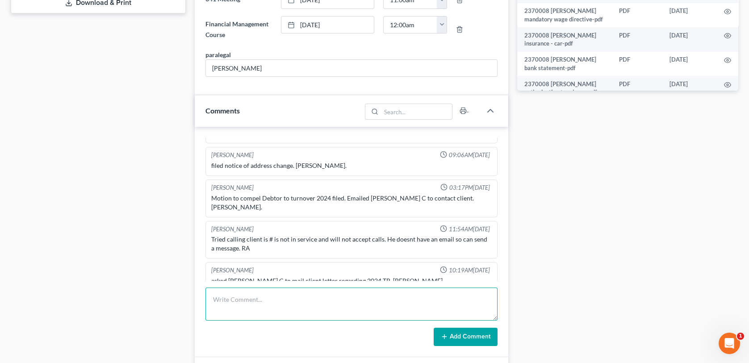
click at [215, 297] on textarea at bounding box center [350, 303] width 291 height 33
type textarea "mailed letter regarding 2024 tax return-MC"
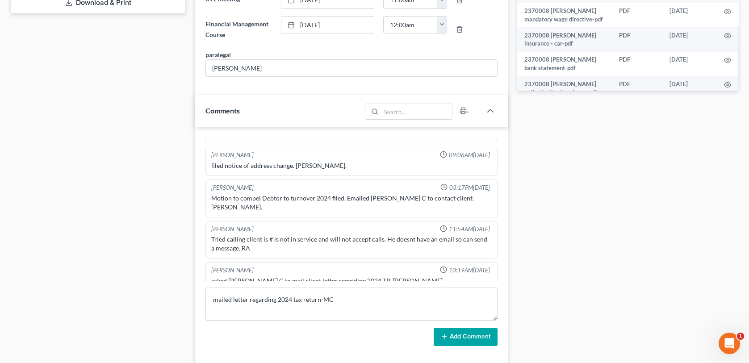
click at [445, 334] on icon at bounding box center [444, 336] width 7 height 7
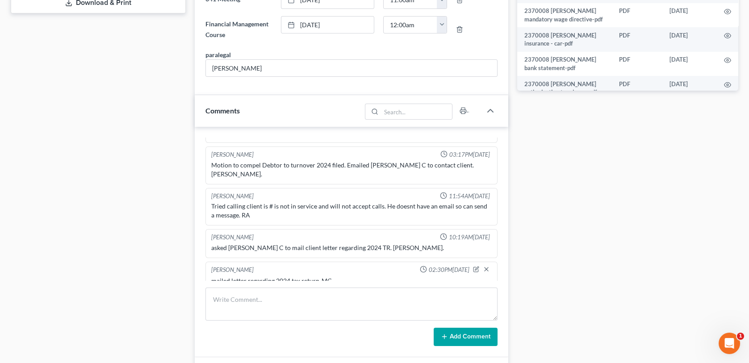
scroll to position [0, 0]
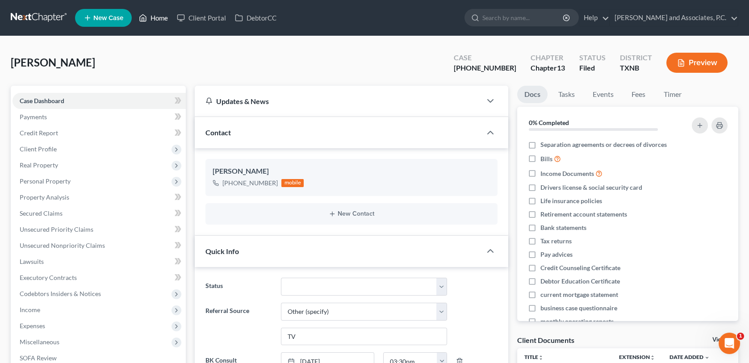
click at [163, 19] on link "Home" at bounding box center [153, 18] width 38 height 16
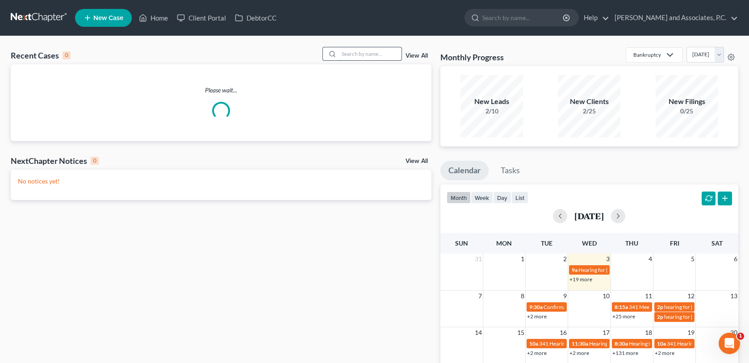
click at [362, 52] on input "search" at bounding box center [370, 53] width 62 height 13
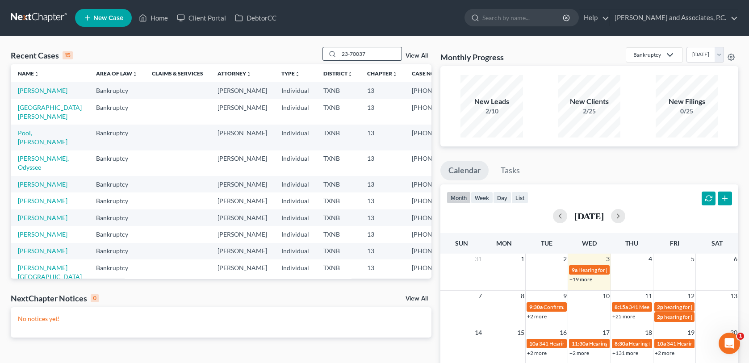
type input "23-70037"
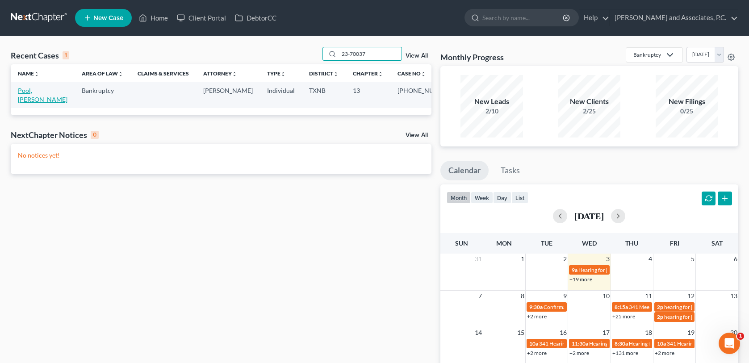
click at [48, 91] on link "Pool, [PERSON_NAME]" at bounding box center [43, 95] width 50 height 17
select select "1"
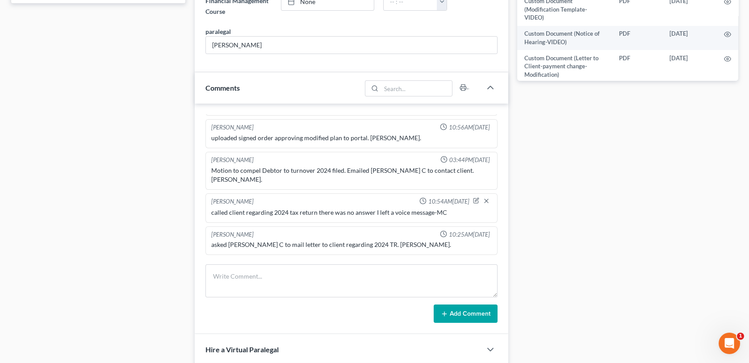
scroll to position [446, 0]
click at [232, 276] on textarea at bounding box center [350, 280] width 291 height 33
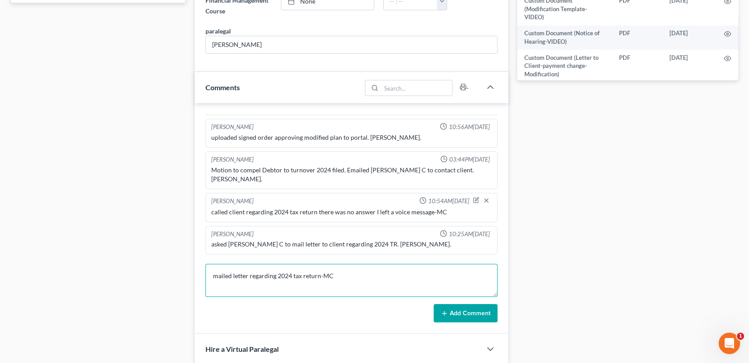
type textarea "mailed letter regarding 2024 tax return-MC"
click at [466, 316] on button "Add Comment" at bounding box center [465, 313] width 64 height 19
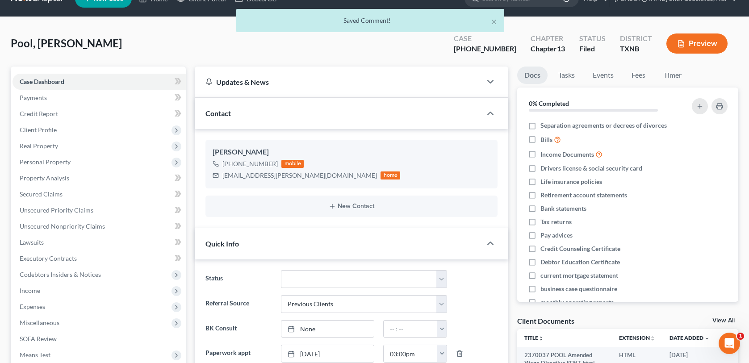
scroll to position [0, 0]
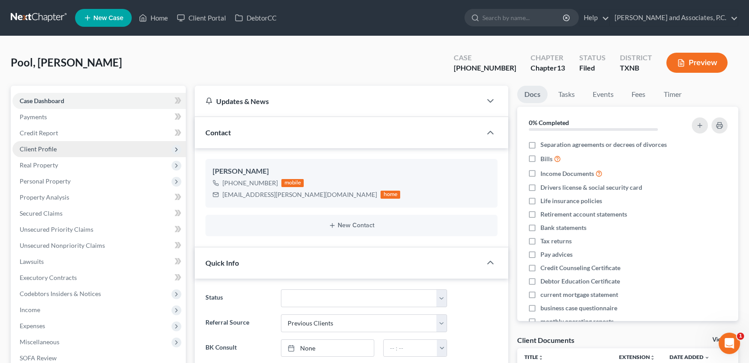
click at [39, 147] on span "Client Profile" at bounding box center [38, 149] width 37 height 8
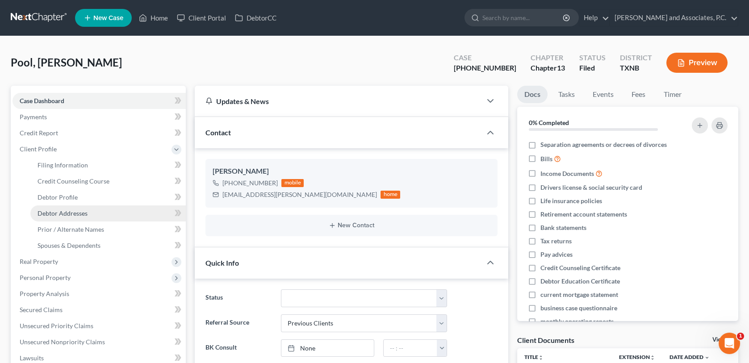
click at [48, 211] on span "Debtor Addresses" at bounding box center [62, 213] width 50 height 8
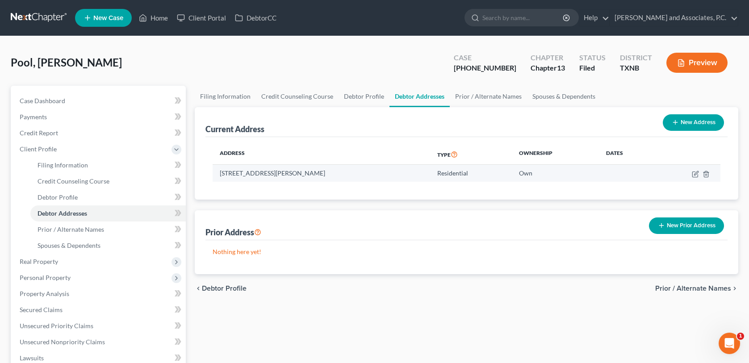
drag, startPoint x: 219, startPoint y: 173, endPoint x: 341, endPoint y: 169, distance: 122.4
click at [341, 169] on td "4411 Hughes Drive, Wichita Falls, TX 76308" at bounding box center [320, 173] width 217 height 17
copy td "4411 Hughes Drive, Wichita Falls, TX 76308"
click at [162, 15] on link "Home" at bounding box center [153, 18] width 38 height 16
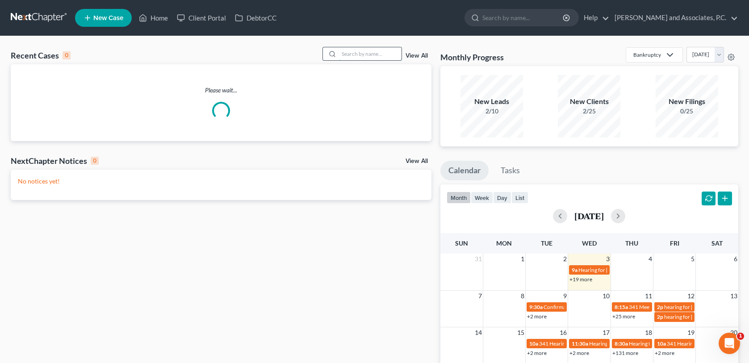
click at [351, 51] on input "search" at bounding box center [370, 53] width 62 height 13
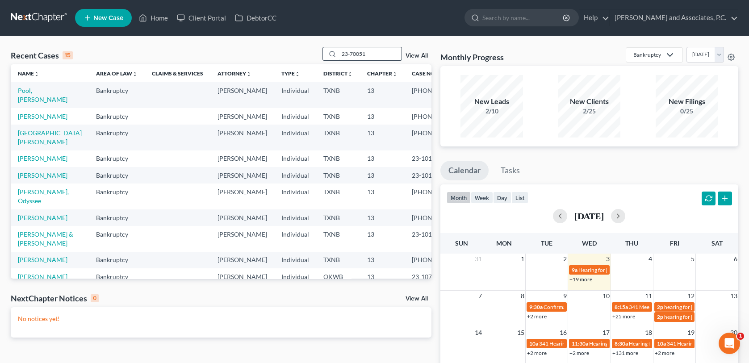
type input "23-70051"
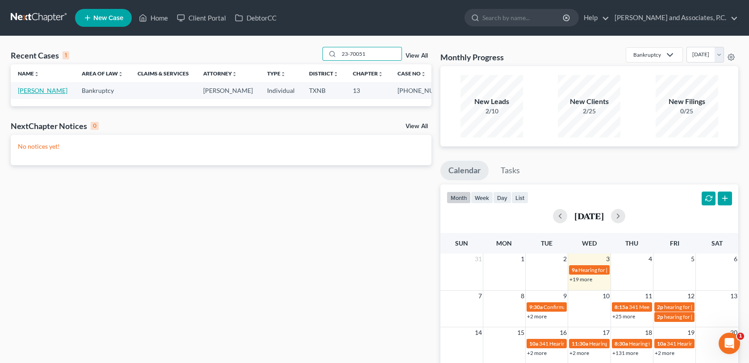
click at [38, 93] on link "Moore, Karen" at bounding box center [43, 91] width 50 height 8
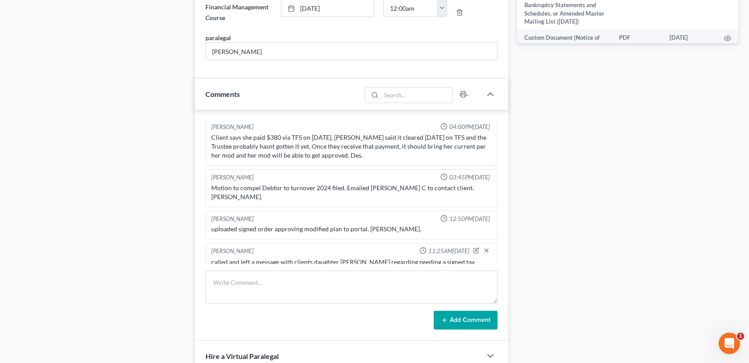
scroll to position [491, 0]
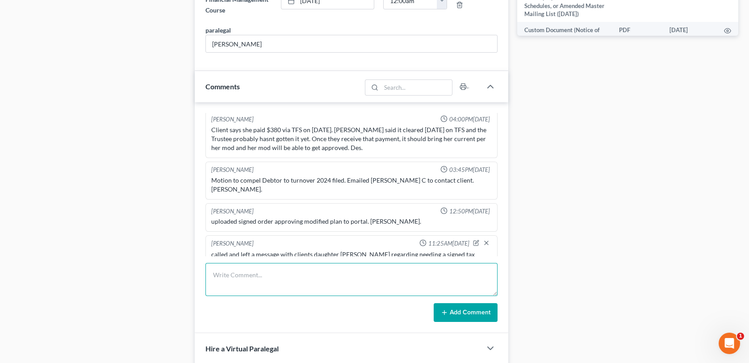
click at [216, 274] on textarea at bounding box center [350, 279] width 291 height 33
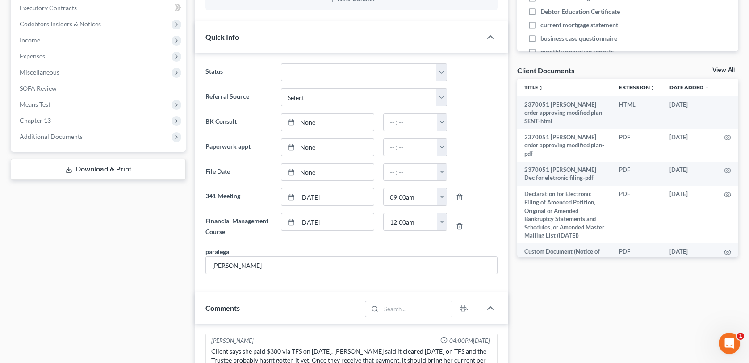
scroll to position [0, 0]
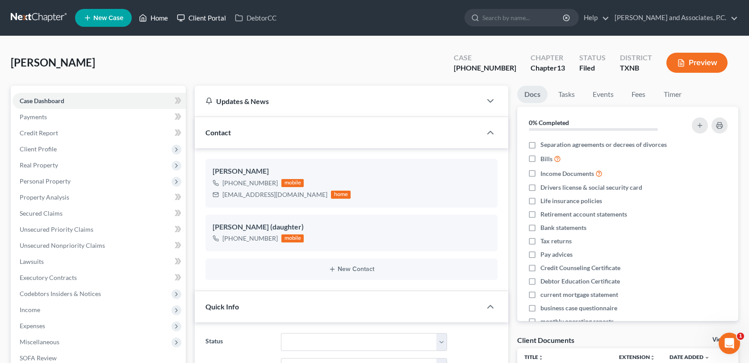
click at [156, 16] on link "Home" at bounding box center [153, 18] width 38 height 16
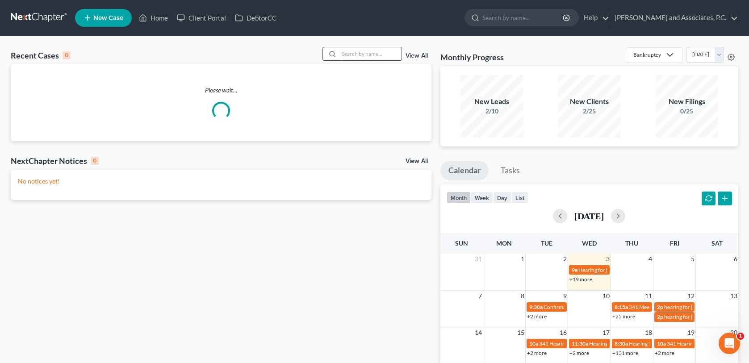
click at [364, 54] on input "search" at bounding box center [370, 53] width 62 height 13
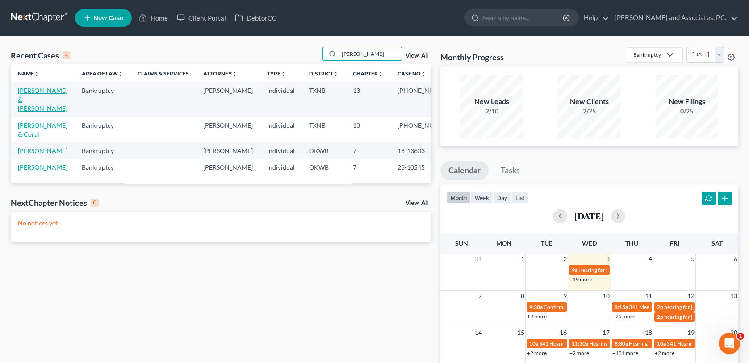
type input "lewis"
click at [60, 91] on link "Lewis, Anthony & Lurana" at bounding box center [43, 99] width 50 height 25
select select "1"
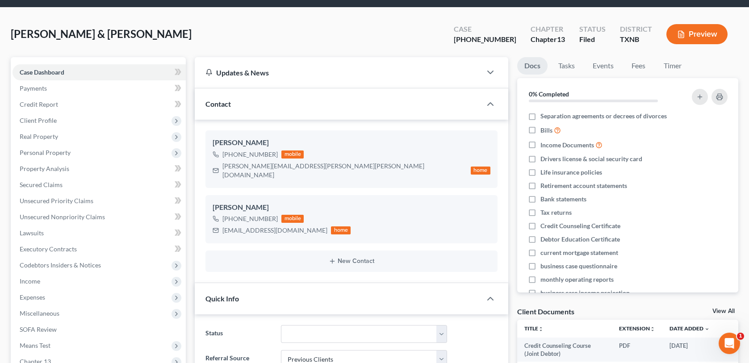
scroll to position [45, 0]
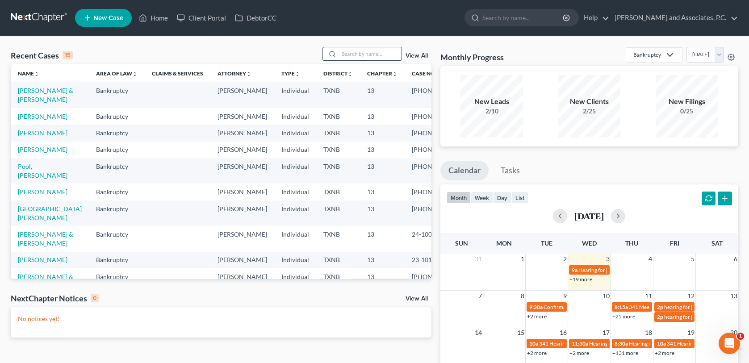
click at [343, 53] on input "search" at bounding box center [370, 53] width 62 height 13
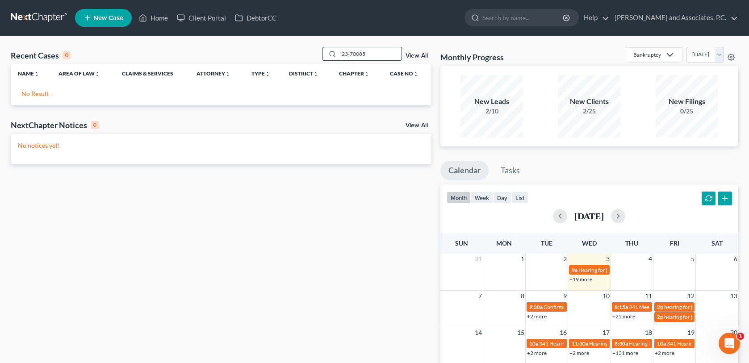
type input "23-70085"
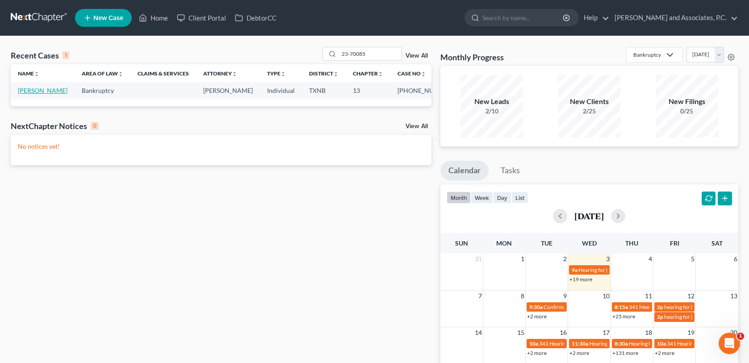
click at [25, 93] on link "Tracey, David" at bounding box center [43, 91] width 50 height 8
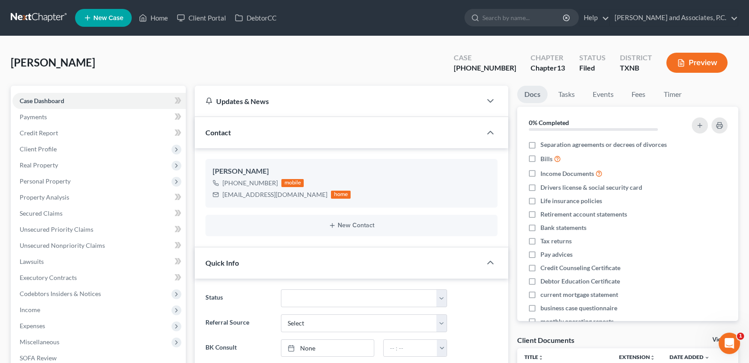
scroll to position [200, 0]
click at [43, 148] on span "Client Profile" at bounding box center [38, 149] width 37 height 8
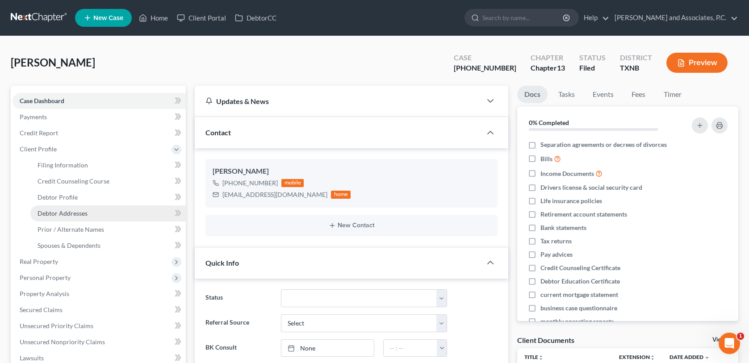
click at [42, 210] on span "Debtor Addresses" at bounding box center [62, 213] width 50 height 8
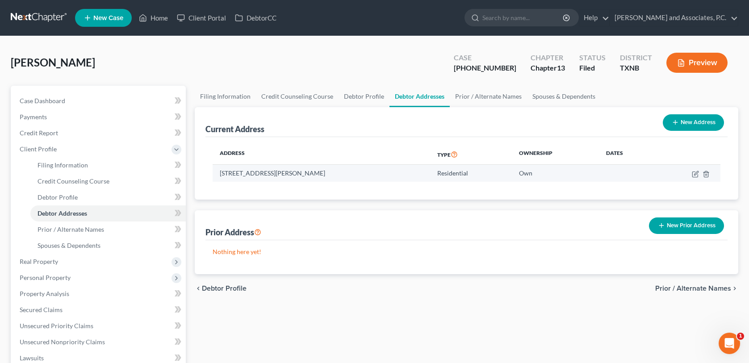
drag, startPoint x: 220, startPoint y: 174, endPoint x: 364, endPoint y: 171, distance: 143.8
click at [364, 171] on td "3001 Kemp Blvd., Apt 1607, Wichita Falls, TX 76308" at bounding box center [320, 173] width 217 height 17
copy td "3001 Kemp Blvd., Apt 1607, Wichita Falls, TX 76308"
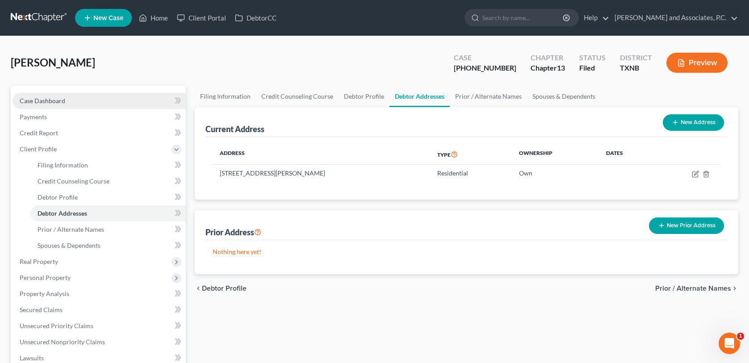
click at [74, 99] on link "Case Dashboard" at bounding box center [98, 101] width 173 height 16
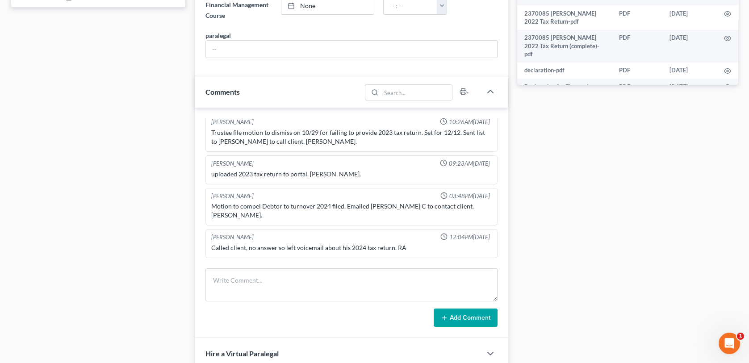
scroll to position [446, 0]
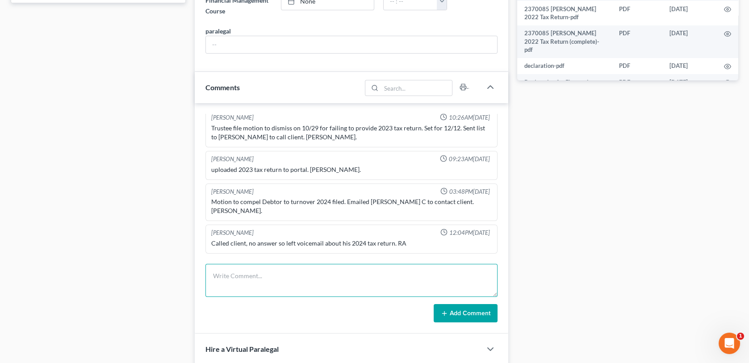
click at [235, 278] on textarea at bounding box center [350, 280] width 291 height 33
type textarea "mailed letter regarding 2024 tax return-MC"
click at [445, 310] on icon at bounding box center [444, 313] width 7 height 7
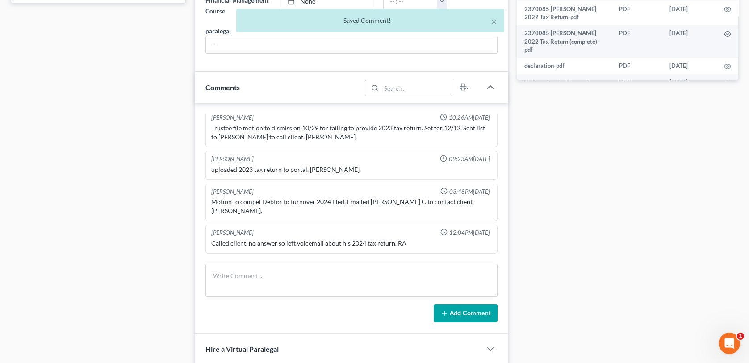
scroll to position [464, 0]
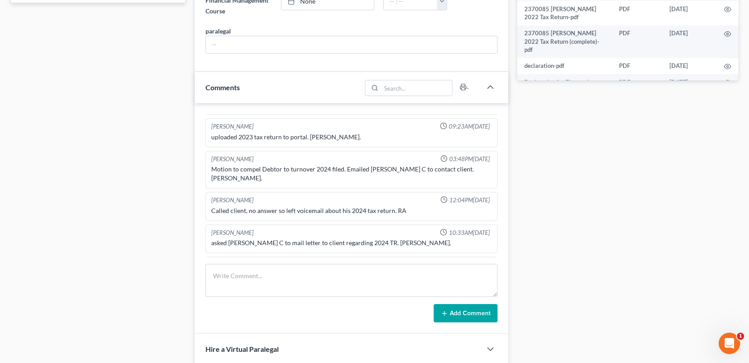
click at [535, 321] on div "Docs Tasks Events Fees Timer 0% Completed Nothing here yet! Separation agreemen…" at bounding box center [627, 149] width 230 height 1020
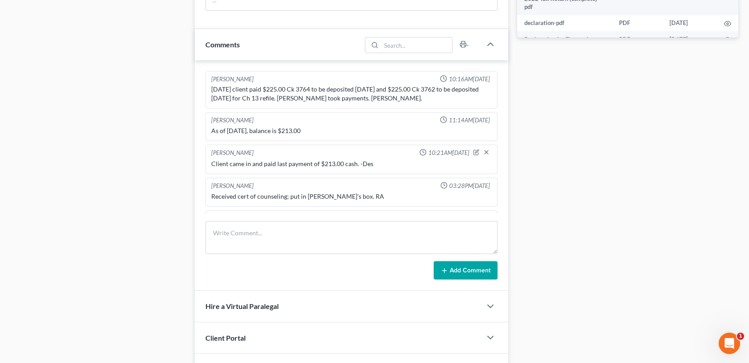
scroll to position [491, 0]
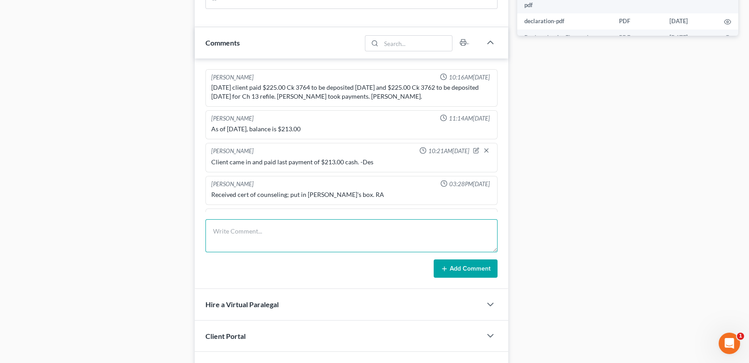
click at [227, 235] on textarea at bounding box center [350, 235] width 291 height 33
type textarea "mailed letter regarding 2024 tax return-MC"
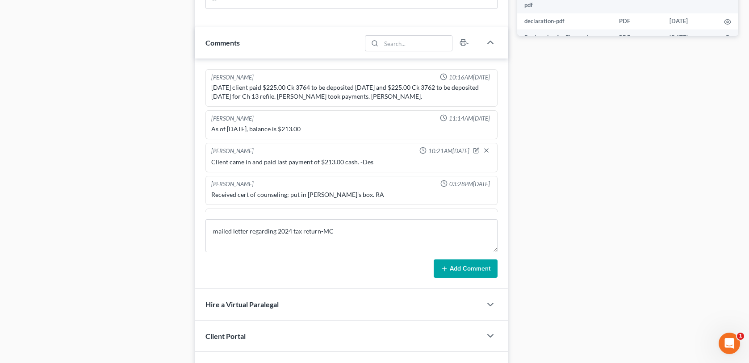
click at [441, 275] on button "Add Comment" at bounding box center [465, 268] width 64 height 19
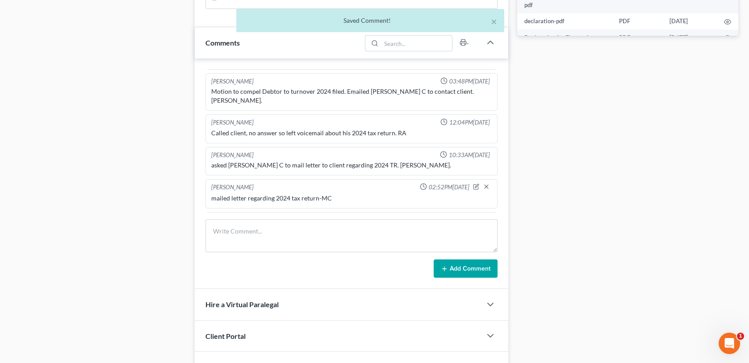
scroll to position [0, 0]
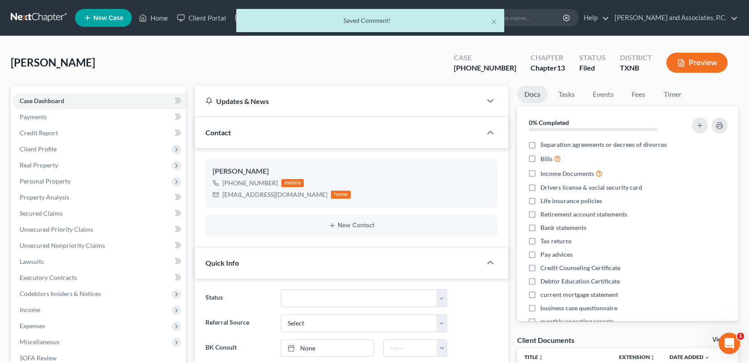
click at [158, 17] on div "× Saved Comment!" at bounding box center [370, 23] width 749 height 28
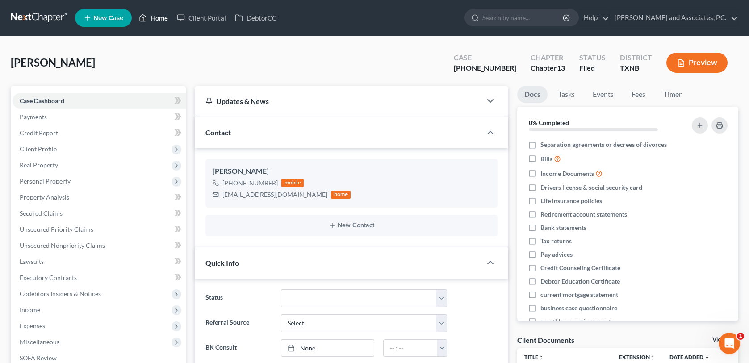
drag, startPoint x: 162, startPoint y: 18, endPoint x: 214, endPoint y: 29, distance: 52.9
click at [162, 18] on link "Home" at bounding box center [153, 18] width 38 height 16
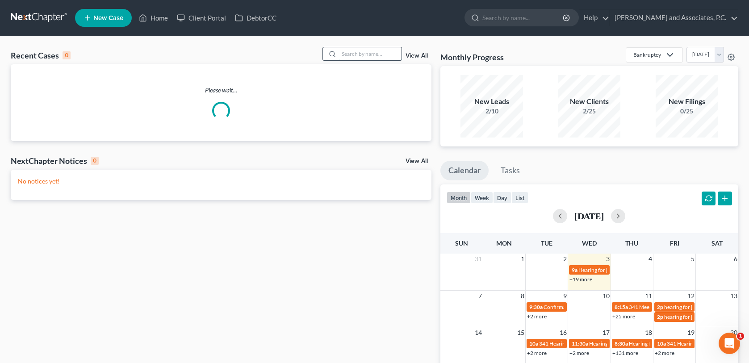
click at [355, 53] on input "search" at bounding box center [370, 53] width 62 height 13
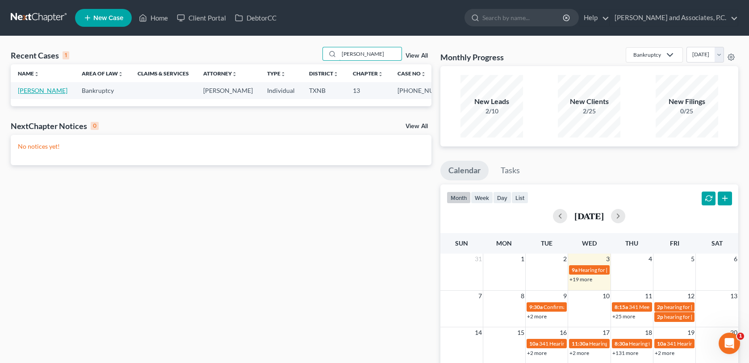
type input "ruyle"
click at [36, 90] on link "Ruyle, Joe" at bounding box center [43, 91] width 50 height 8
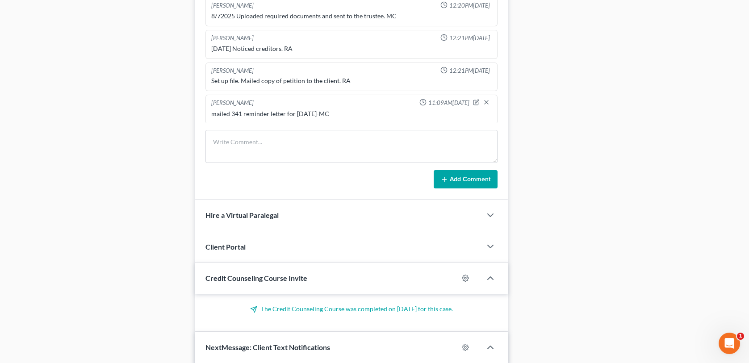
scroll to position [2676, 0]
click at [231, 146] on textarea at bounding box center [350, 146] width 291 height 33
type textarea "Scanned and uploaded 2024 tax affidavit to the trustee-MC"
click at [448, 174] on button "Add Comment" at bounding box center [465, 179] width 64 height 19
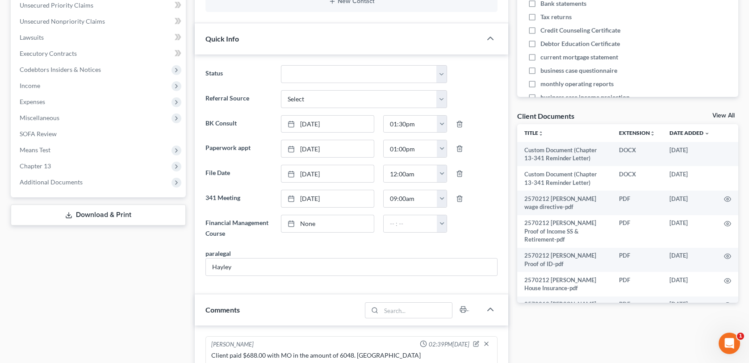
scroll to position [0, 0]
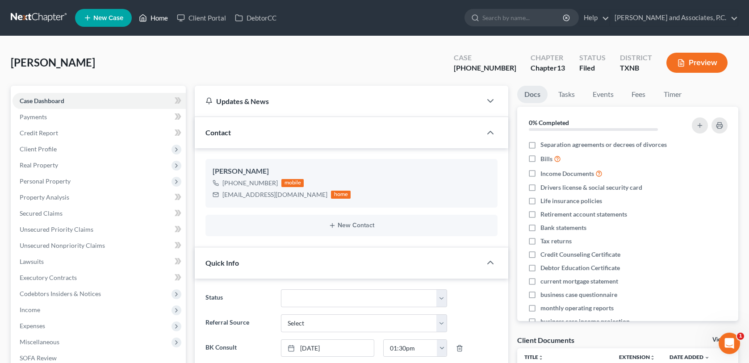
drag, startPoint x: 163, startPoint y: 15, endPoint x: 224, endPoint y: 29, distance: 62.3
click at [163, 15] on link "Home" at bounding box center [153, 18] width 38 height 16
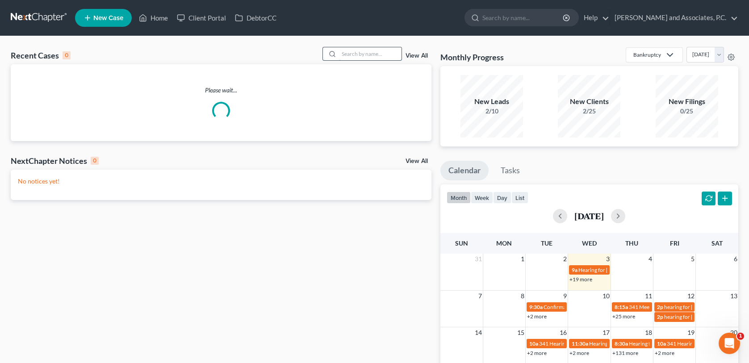
click at [370, 53] on input "search" at bounding box center [370, 53] width 62 height 13
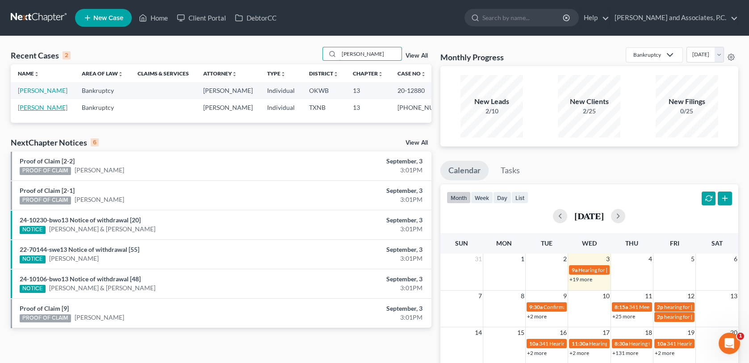
type input "brewster"
click at [52, 107] on link "Brewster, Sarah" at bounding box center [43, 108] width 50 height 8
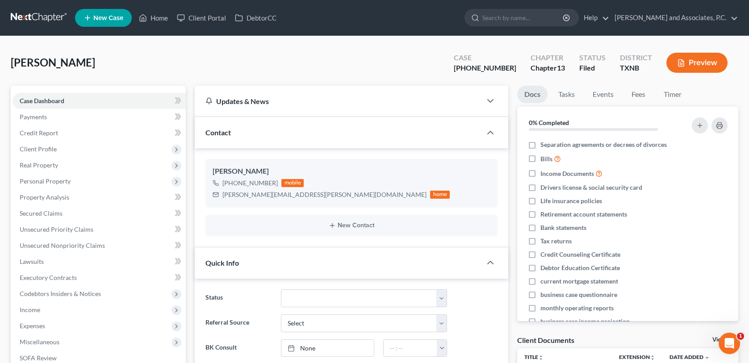
scroll to position [1662, 0]
click at [159, 19] on link "Home" at bounding box center [153, 18] width 38 height 16
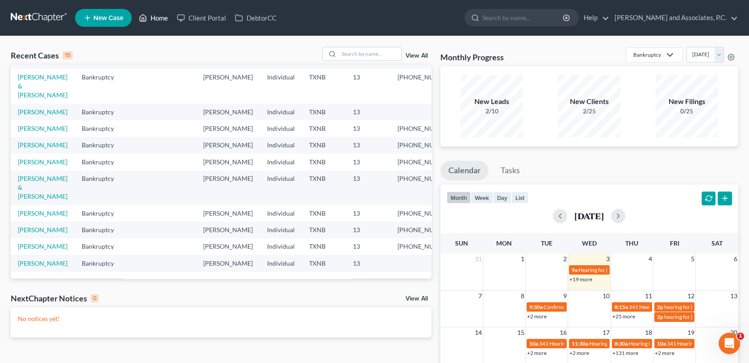
scroll to position [195, 0]
click at [366, 53] on input "search" at bounding box center [370, 53] width 62 height 13
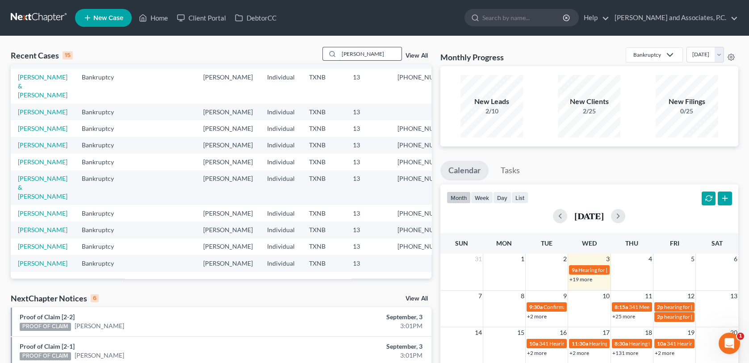
scroll to position [0, 0]
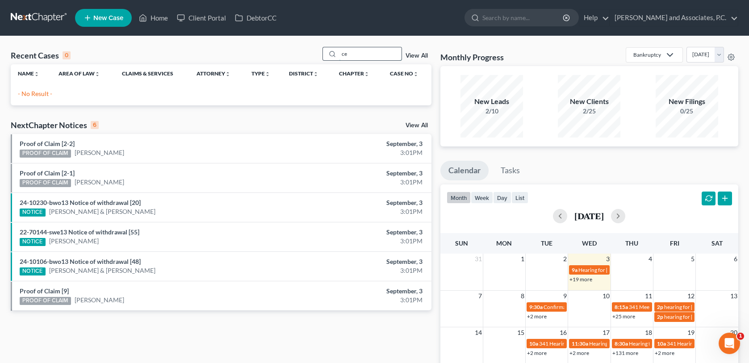
type input "c"
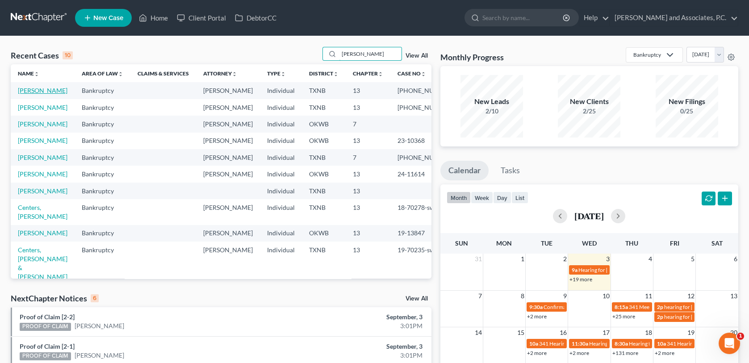
type input "[PERSON_NAME]"
click at [42, 94] on link "[PERSON_NAME]" at bounding box center [43, 91] width 50 height 8
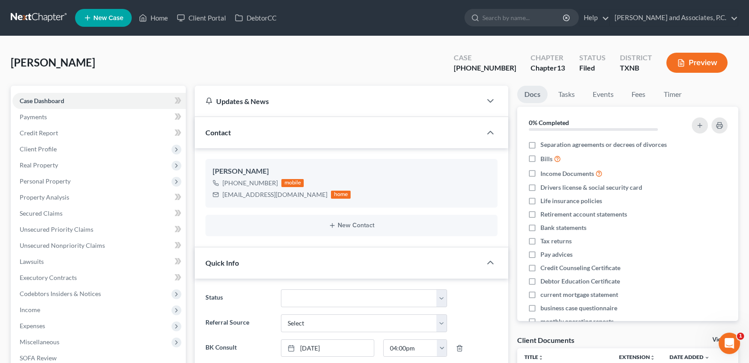
scroll to position [2580, 0]
click at [45, 150] on span "Client Profile" at bounding box center [38, 149] width 37 height 8
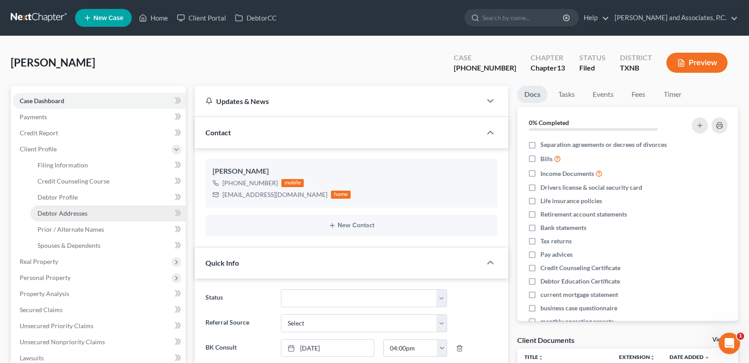
click at [58, 211] on span "Debtor Addresses" at bounding box center [62, 213] width 50 height 8
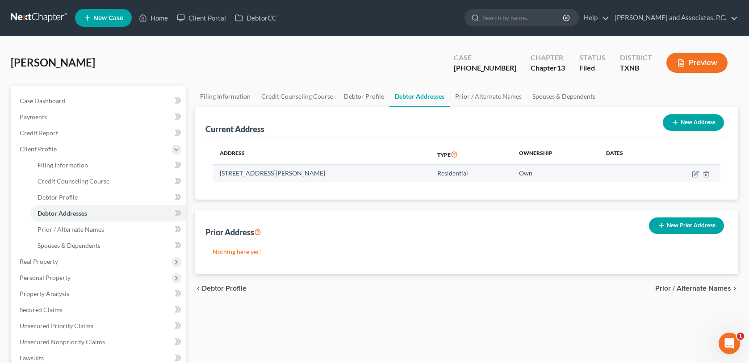
drag, startPoint x: 220, startPoint y: 172, endPoint x: 345, endPoint y: 175, distance: 125.5
click at [345, 175] on td "[STREET_ADDRESS][PERSON_NAME]" at bounding box center [320, 173] width 217 height 17
copy td "[STREET_ADDRESS][PERSON_NAME]"
click at [146, 50] on div "Mitchell, Katherine Upgraded Case 22-70094-13 Chapter Chapter 13 Status Filed D…" at bounding box center [374, 66] width 727 height 39
click at [166, 18] on link "Home" at bounding box center [153, 18] width 38 height 16
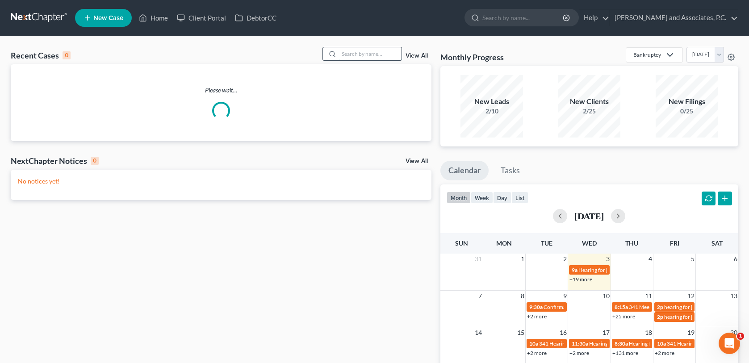
click at [350, 56] on input "search" at bounding box center [370, 53] width 62 height 13
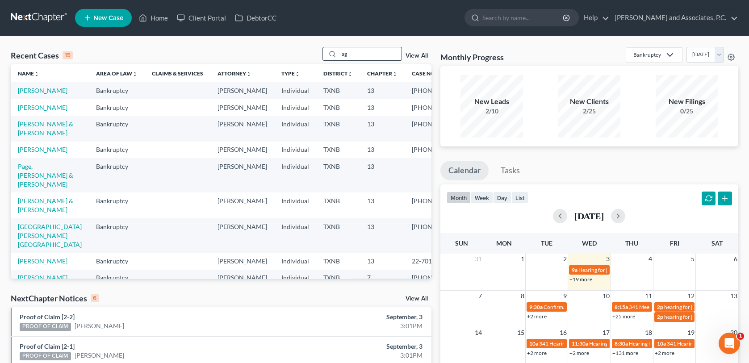
type input "a"
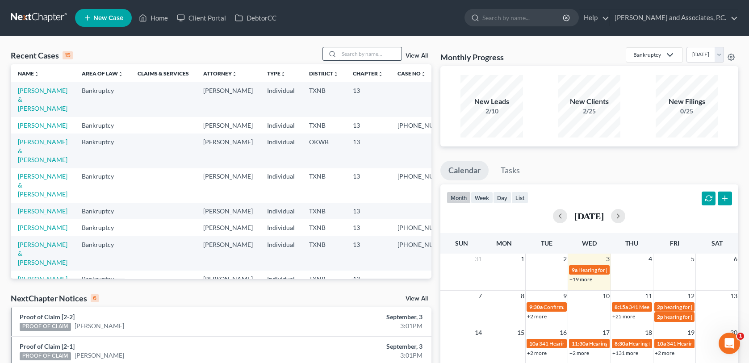
click at [358, 54] on input "search" at bounding box center [370, 53] width 62 height 13
click at [355, 54] on input "search" at bounding box center [370, 53] width 62 height 13
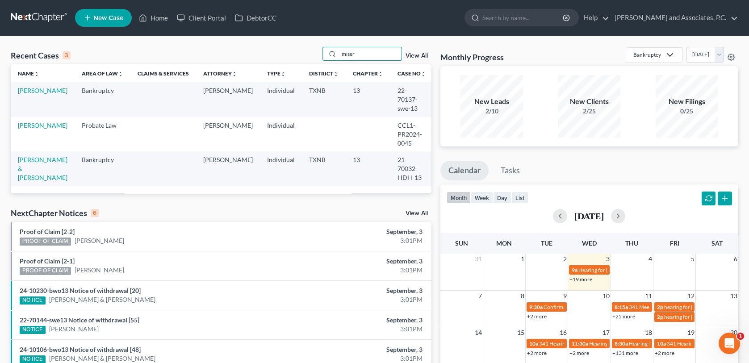
type input "miser"
